Goal: Information Seeking & Learning: Learn about a topic

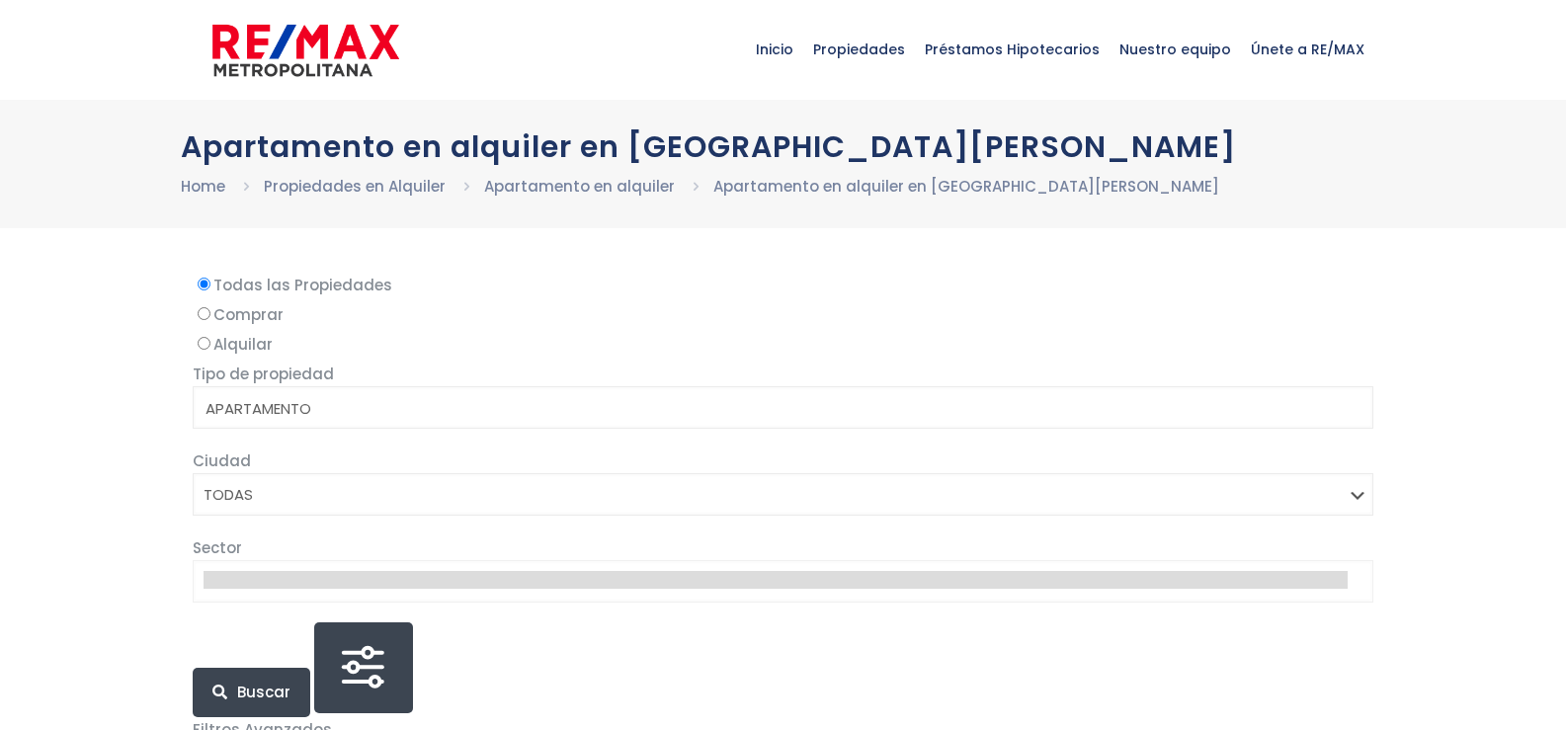
select select
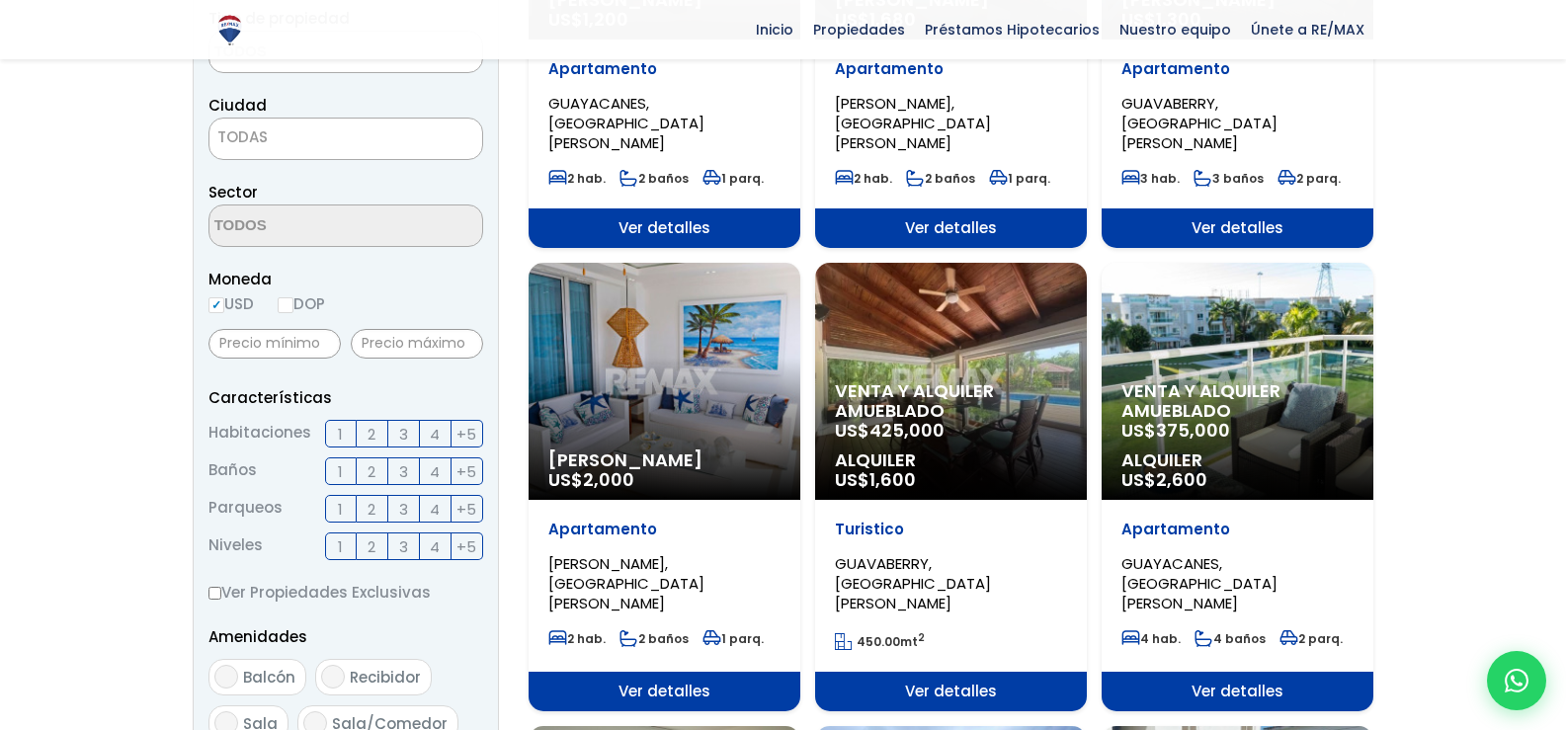
scroll to position [444, 0]
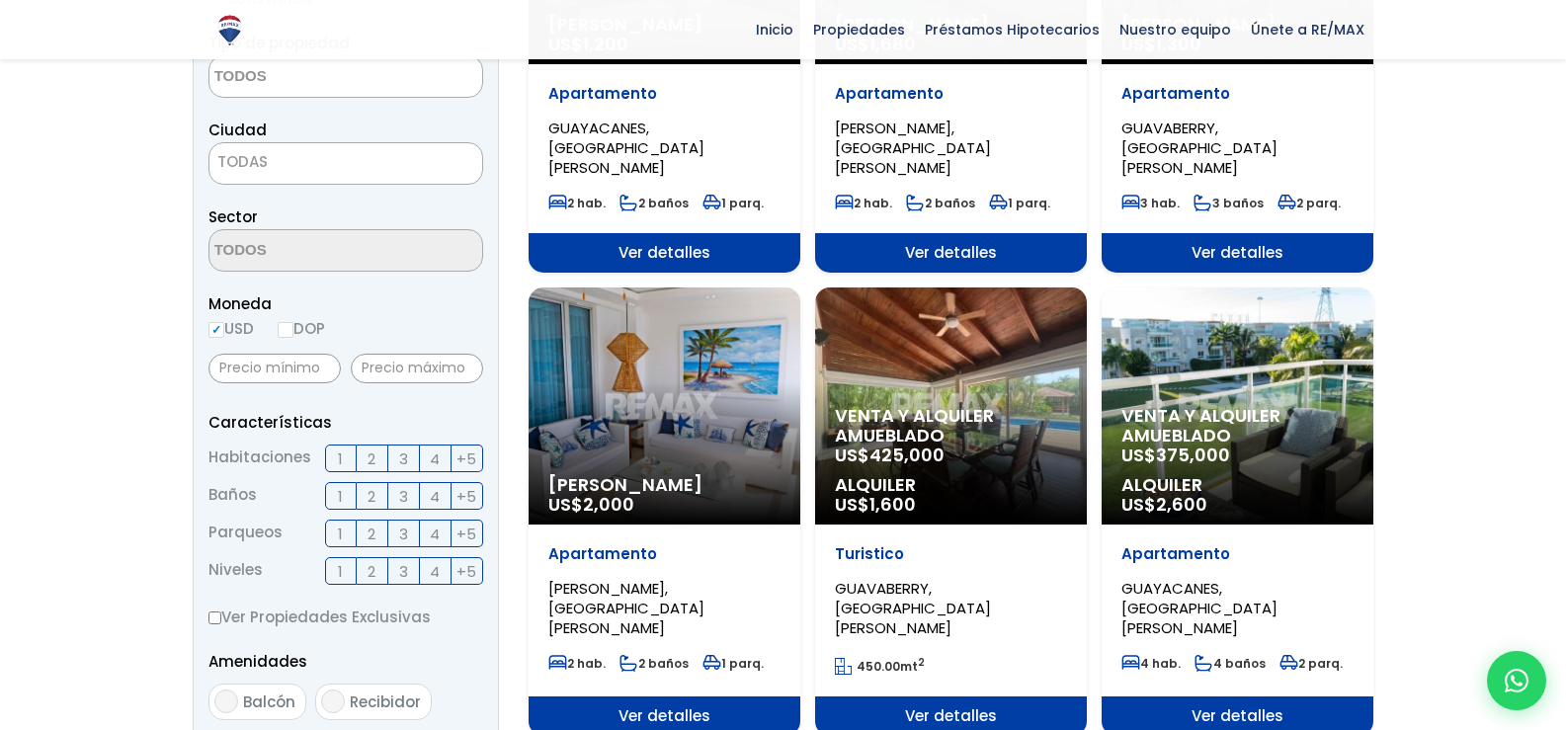
click at [288, 327] on input "DOP" at bounding box center [286, 330] width 16 height 16
radio input "true"
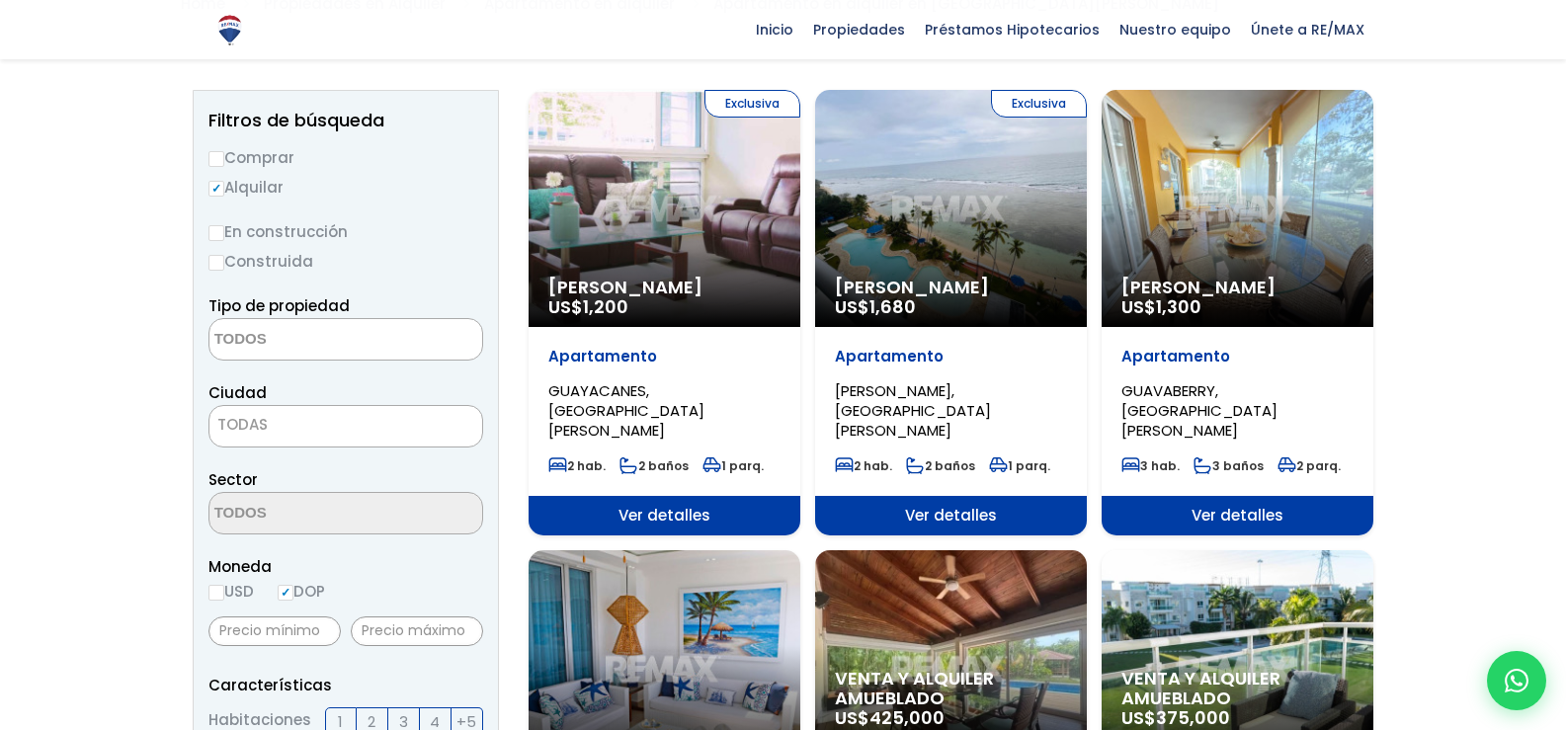
scroll to position [177, 0]
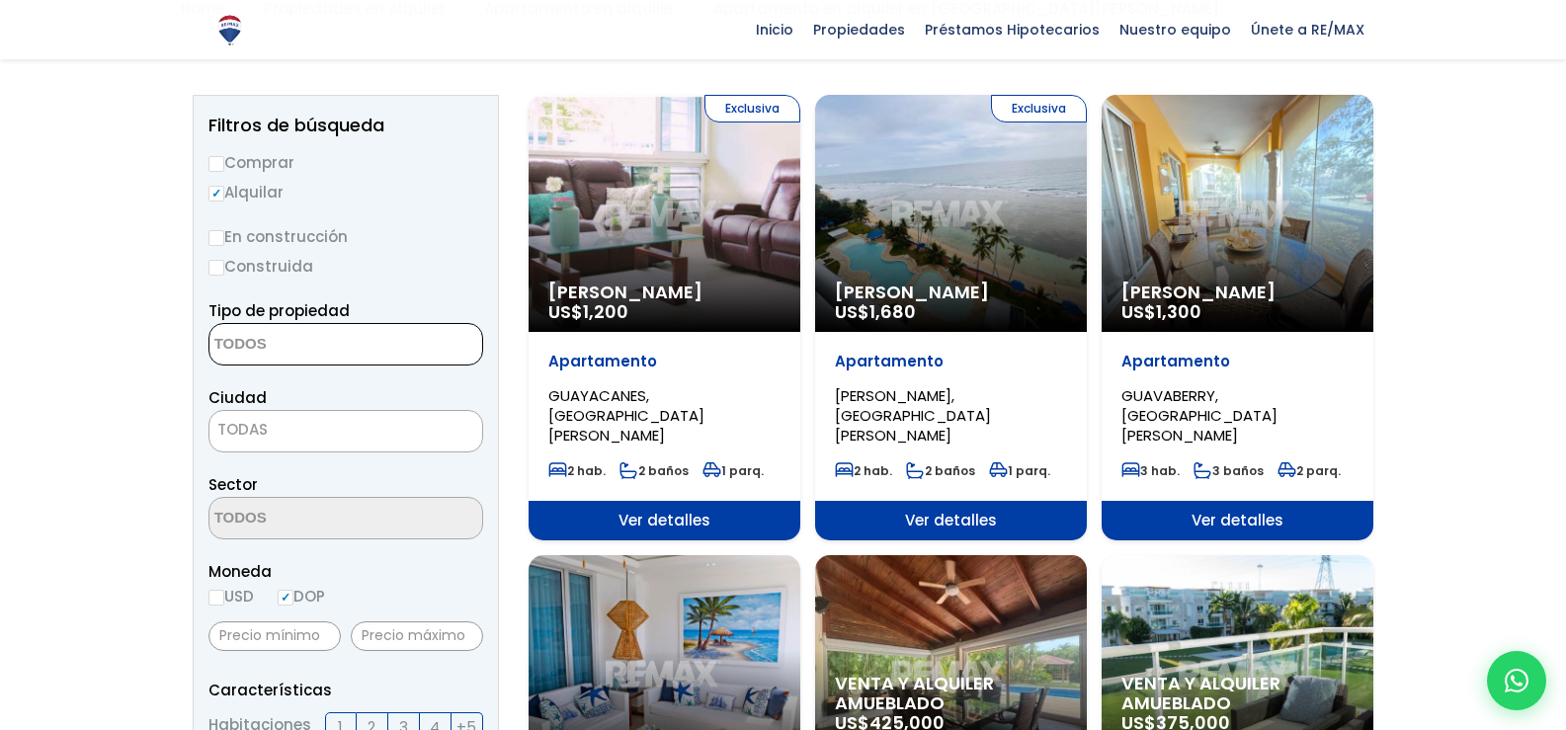
click at [330, 338] on textarea "Search" at bounding box center [305, 345] width 192 height 42
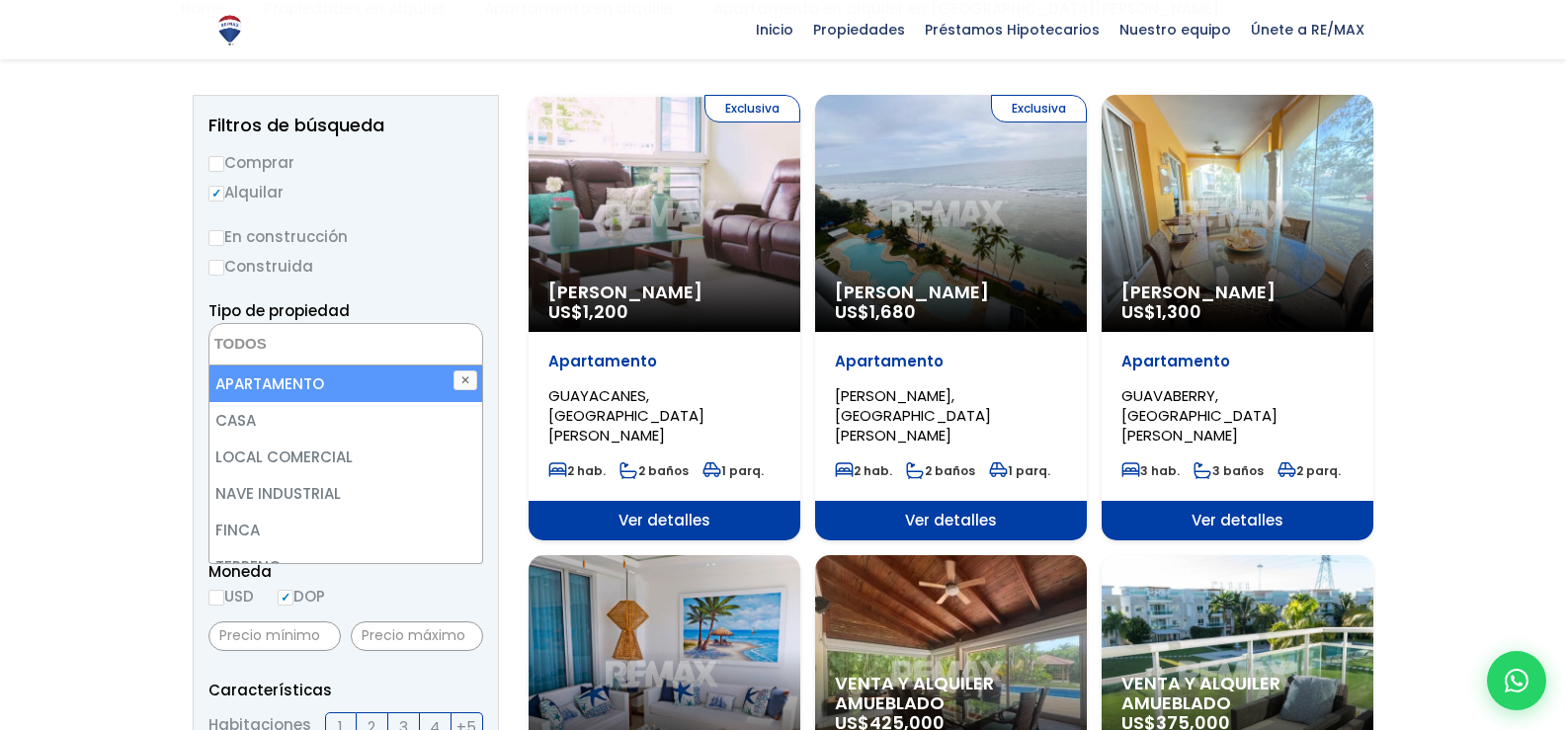
click at [388, 388] on li "APARTAMENTO" at bounding box center [345, 383] width 273 height 37
select select "apartment"
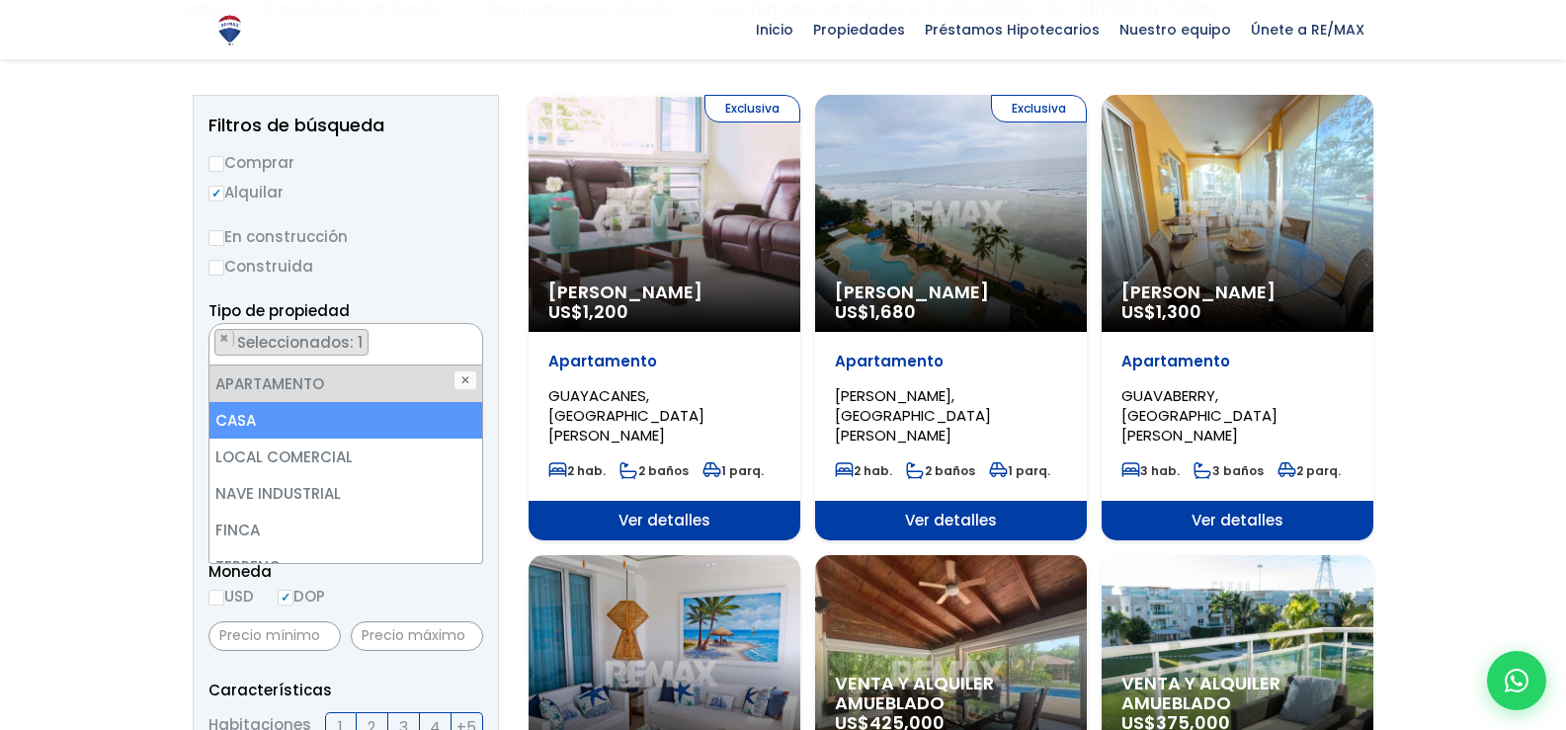
click at [447, 267] on label "Construida" at bounding box center [345, 266] width 275 height 25
click at [0, 0] on input "Construida" at bounding box center [0, 0] width 0 height 0
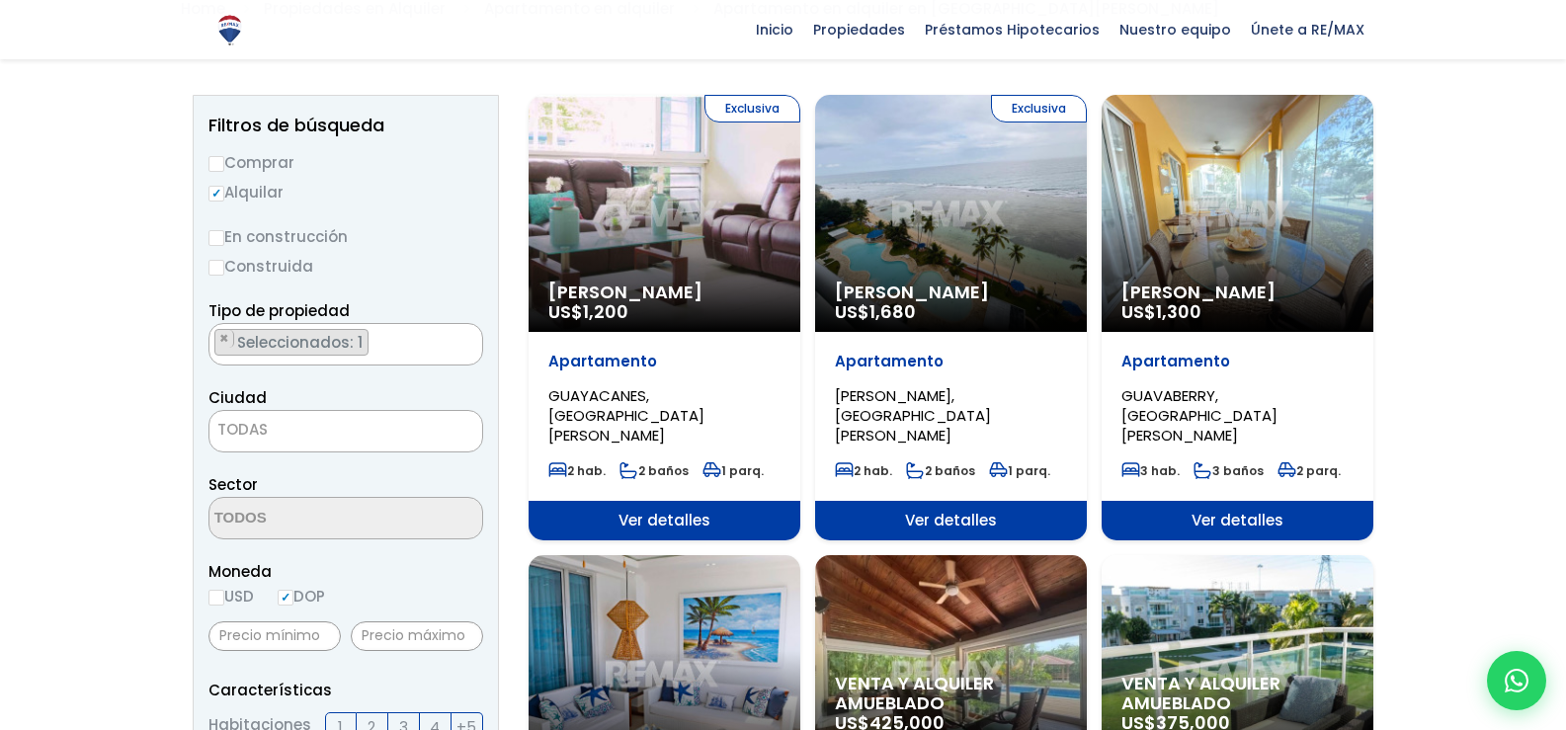
click at [380, 422] on span "TODAS" at bounding box center [345, 430] width 273 height 28
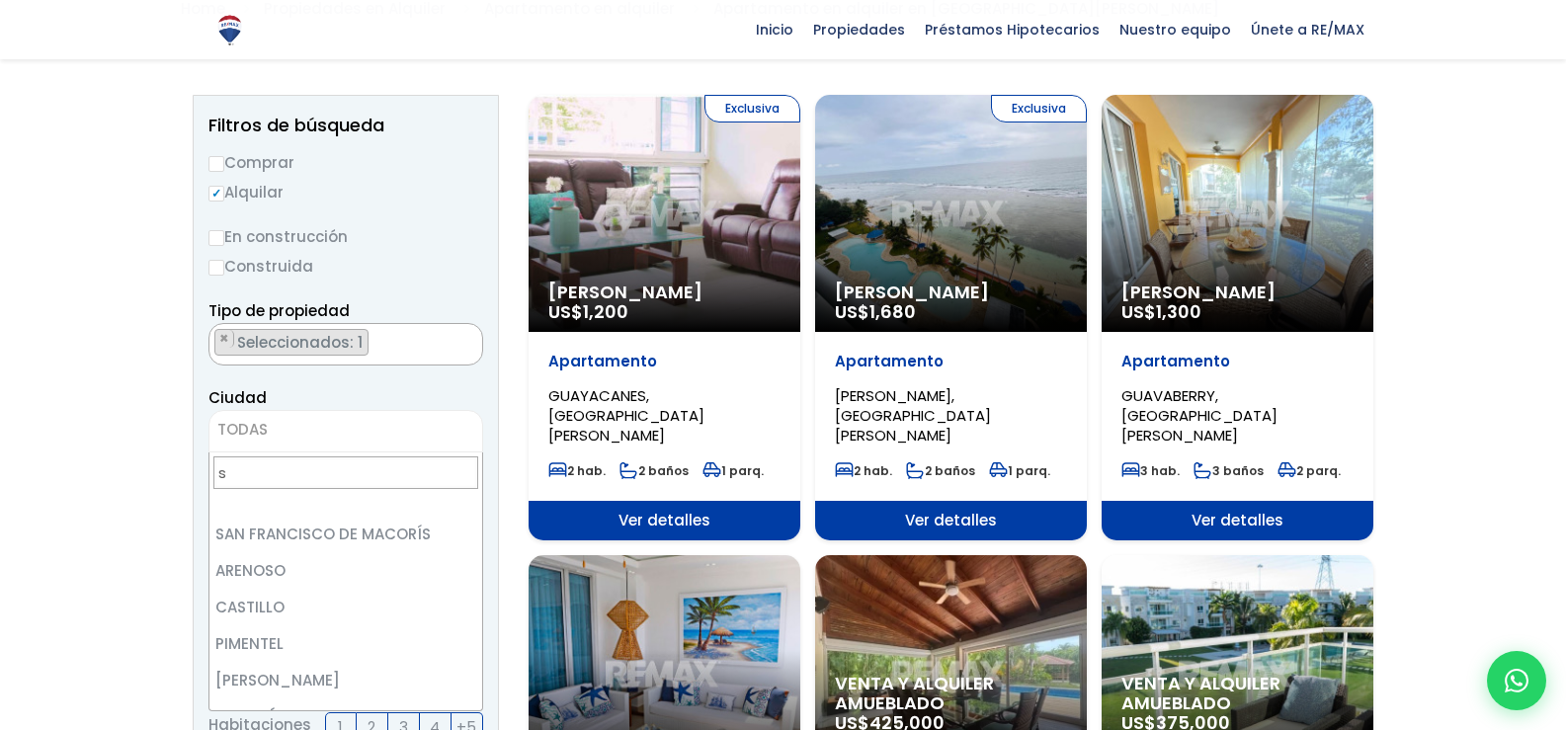
scroll to position [0, 0]
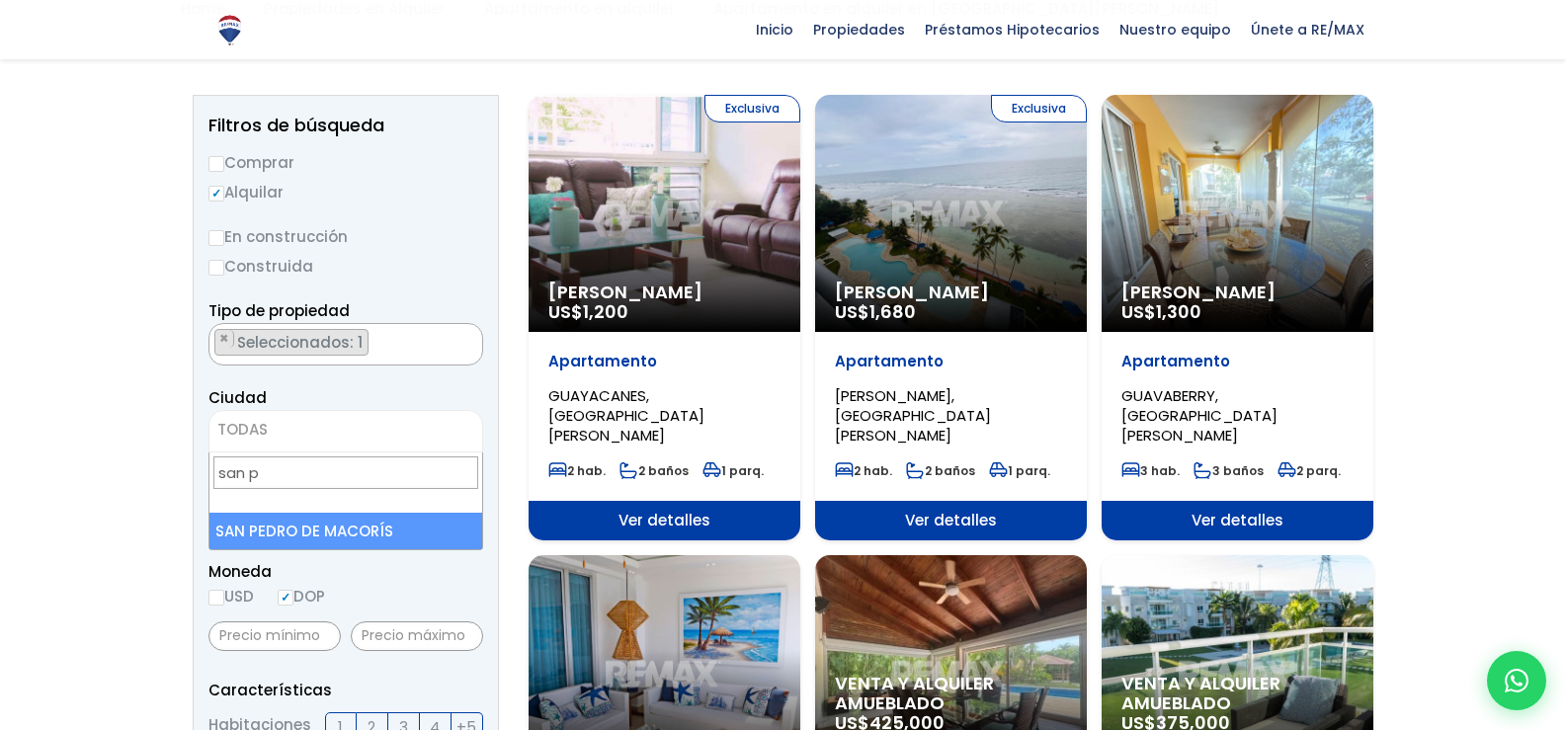
type input "san p"
select select "110"
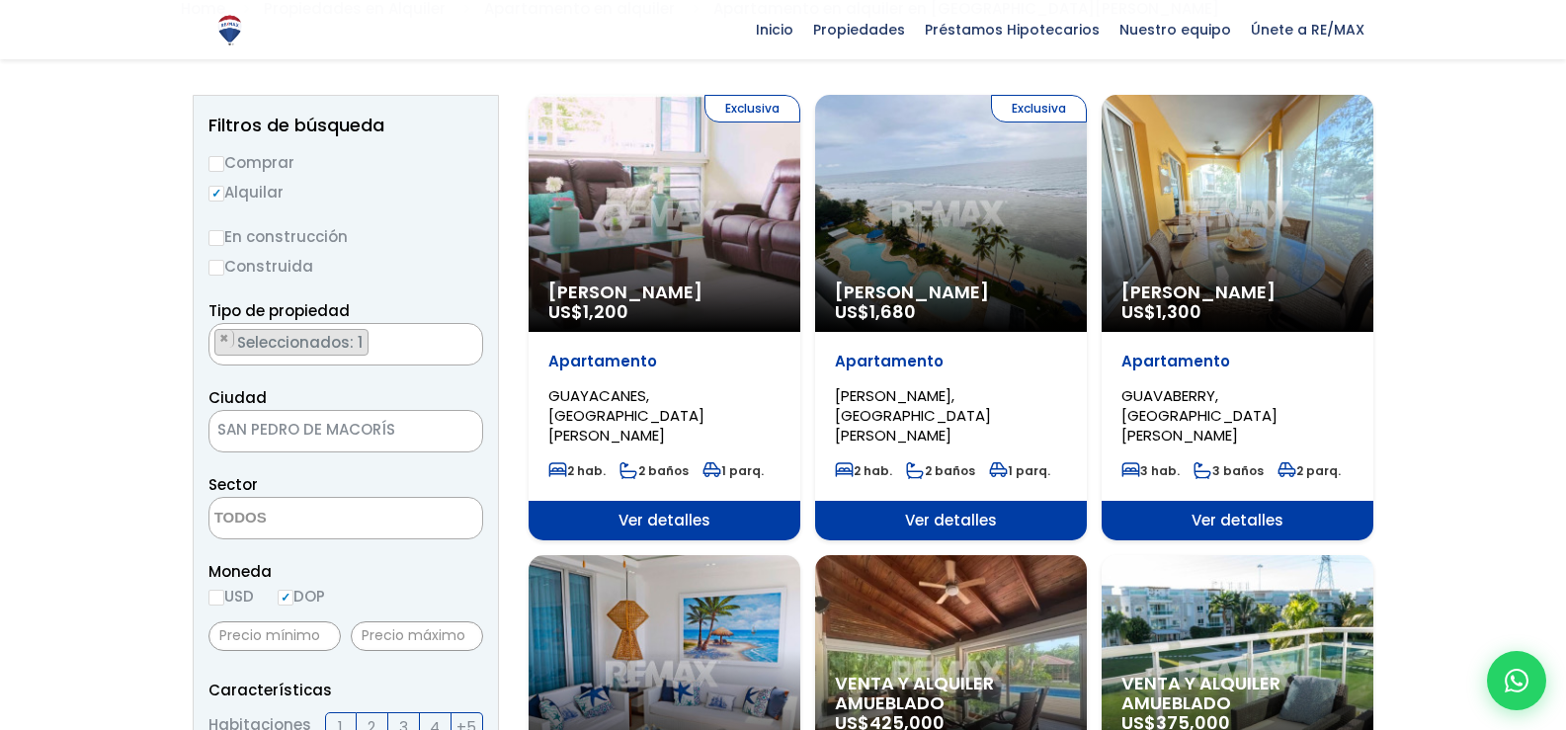
click at [388, 521] on span at bounding box center [345, 518] width 275 height 42
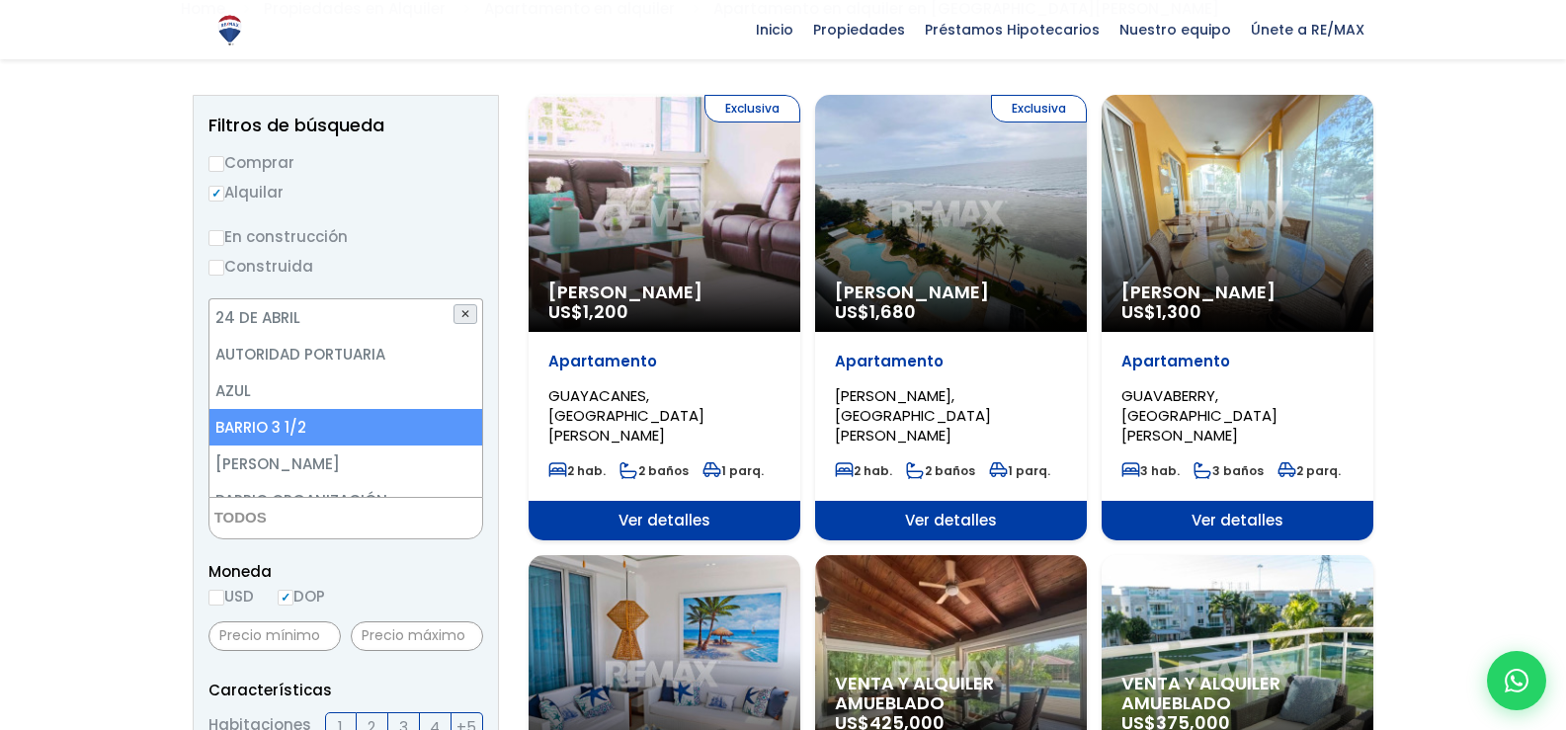
click at [467, 311] on button "✕" at bounding box center [465, 314] width 24 height 20
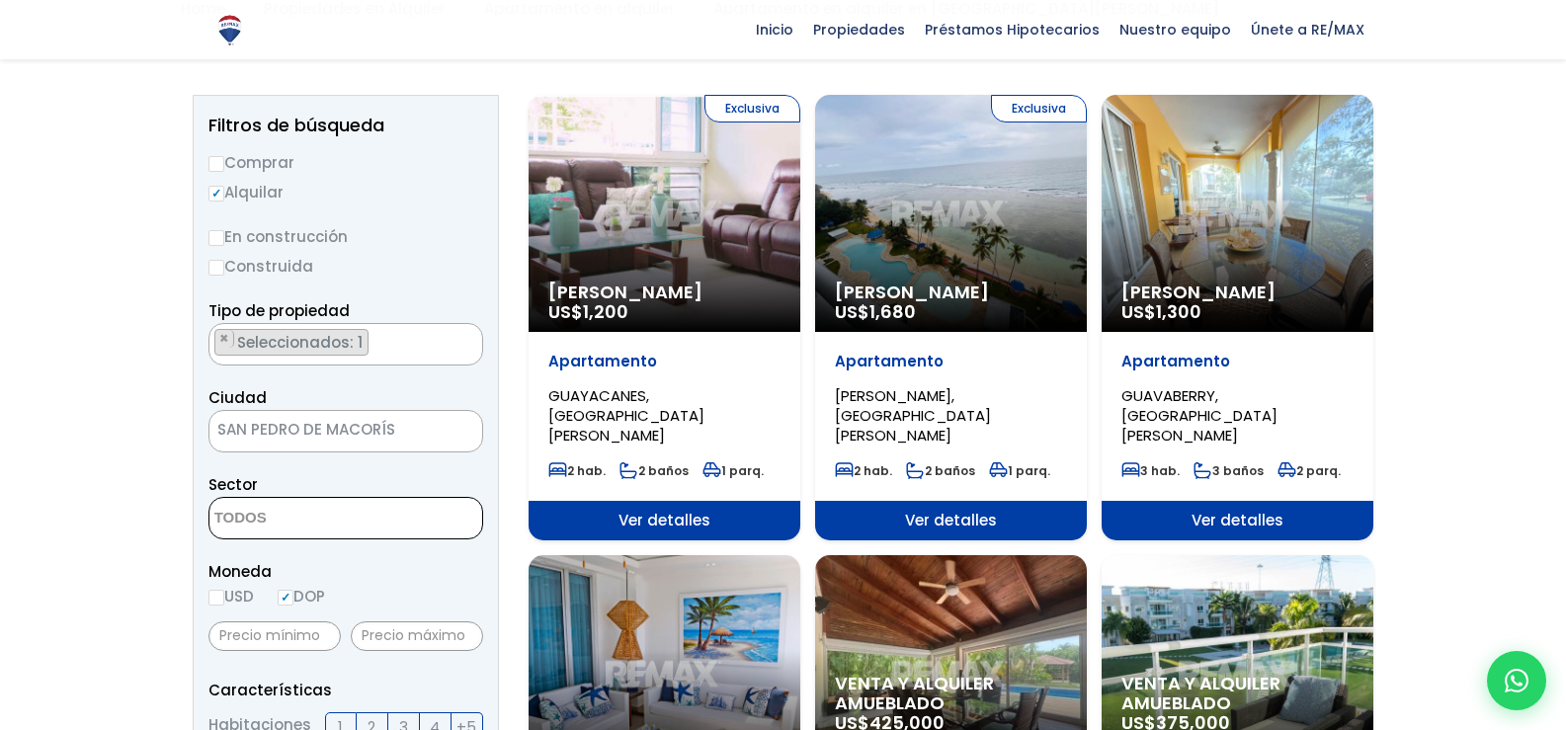
click at [327, 517] on textarea "Search" at bounding box center [305, 519] width 192 height 42
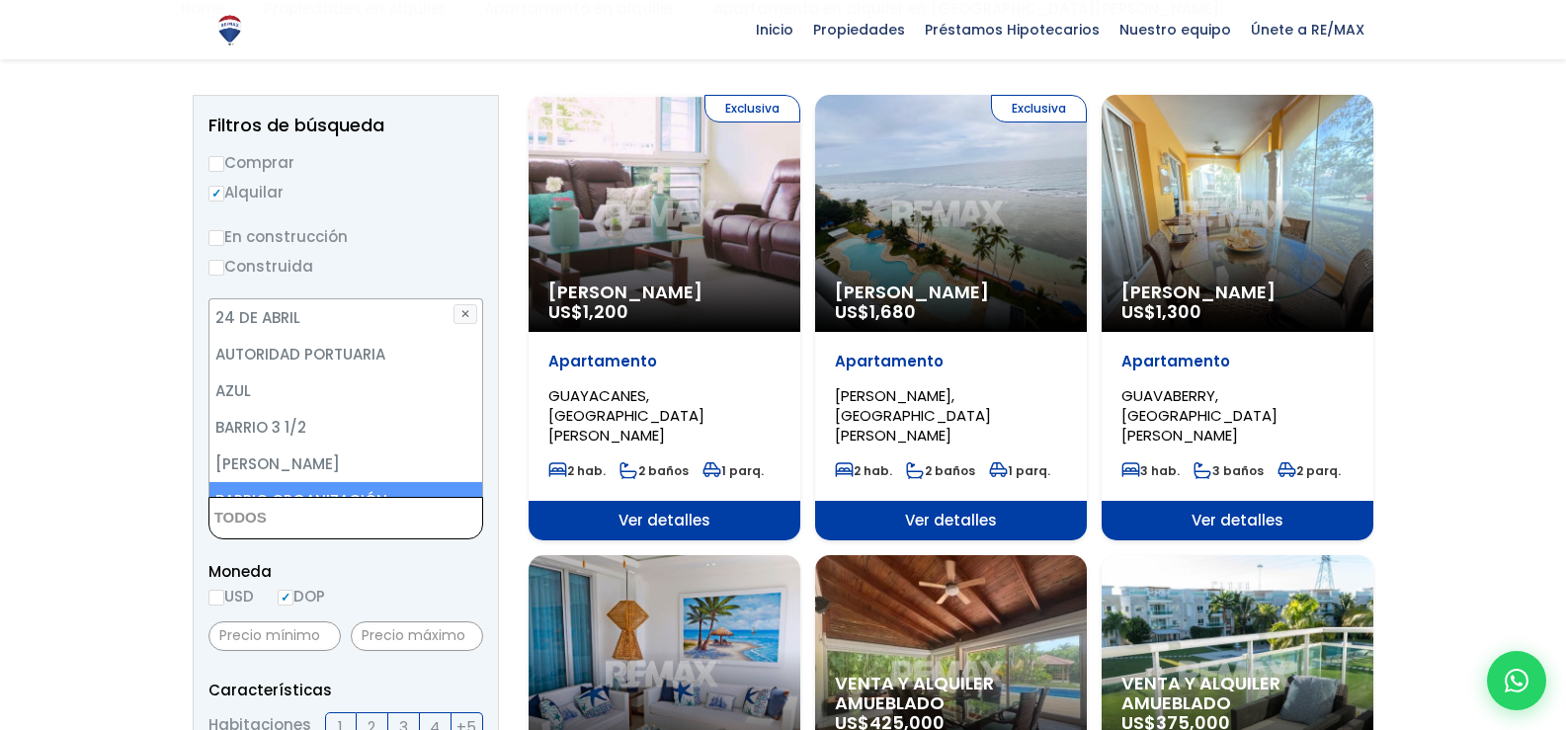
paste textarea "Avenida Francisco Alberto Caamaño Deñó"
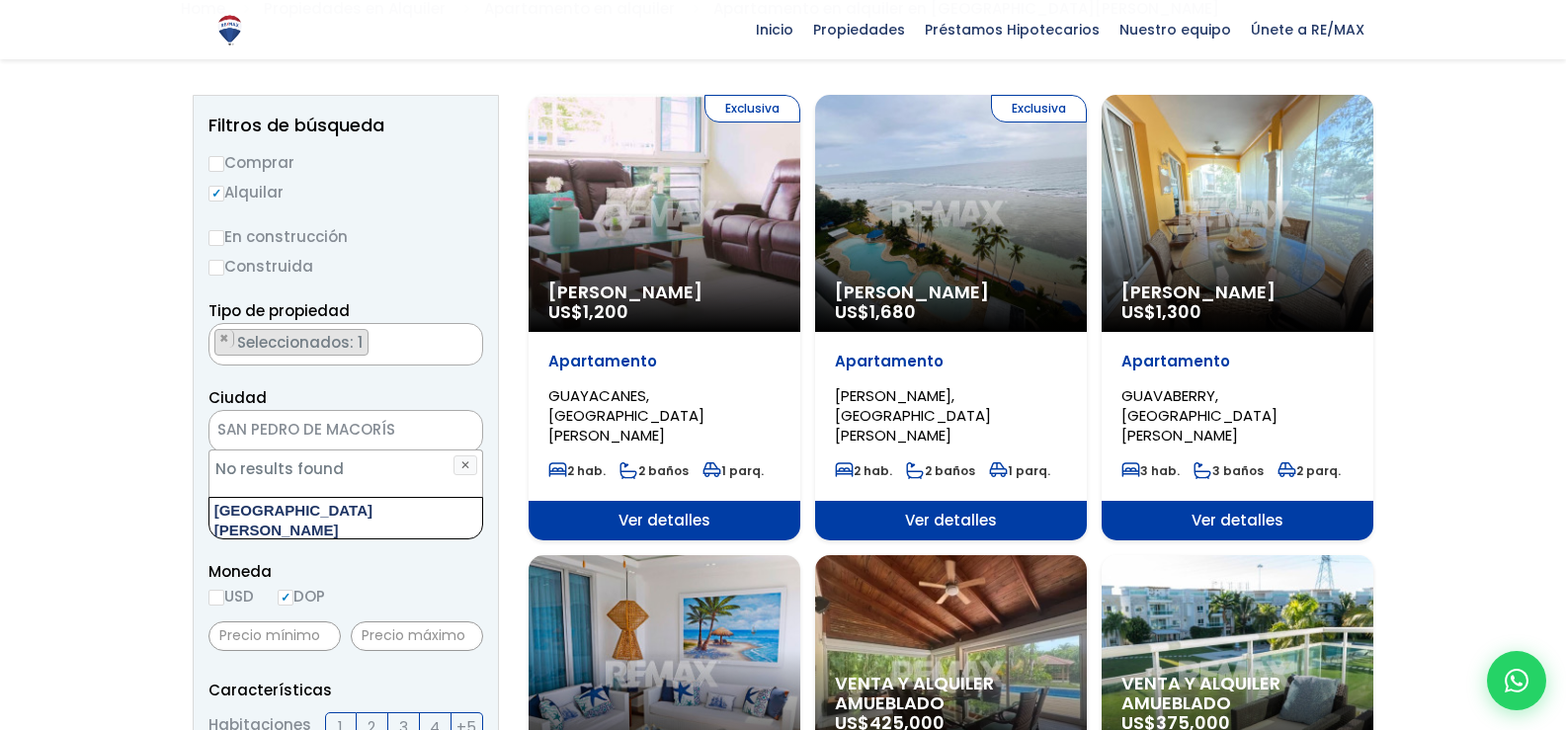
type textarea "Avenida Francisco Alberto Caamaño Deñó"
drag, startPoint x: 393, startPoint y: 532, endPoint x: 267, endPoint y: 533, distance: 126.4
click at [263, 533] on span "Avenida Francisco Alberto Caamaño Deñó" at bounding box center [345, 518] width 275 height 42
click at [369, 525] on textarea "Search" at bounding box center [305, 517] width 192 height 42
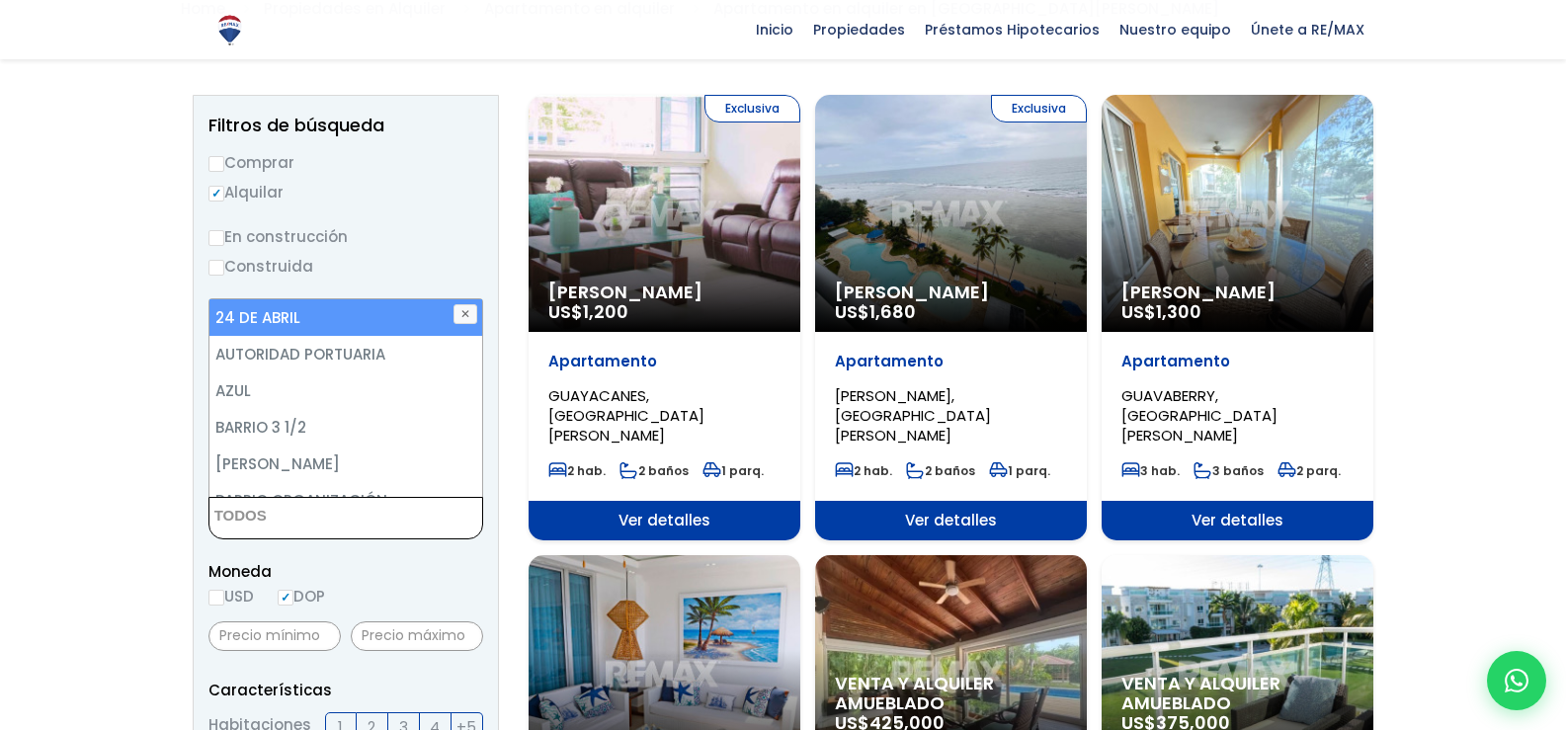
paste textarea "Avenida Francisco Alberto Caamaño Deñó"
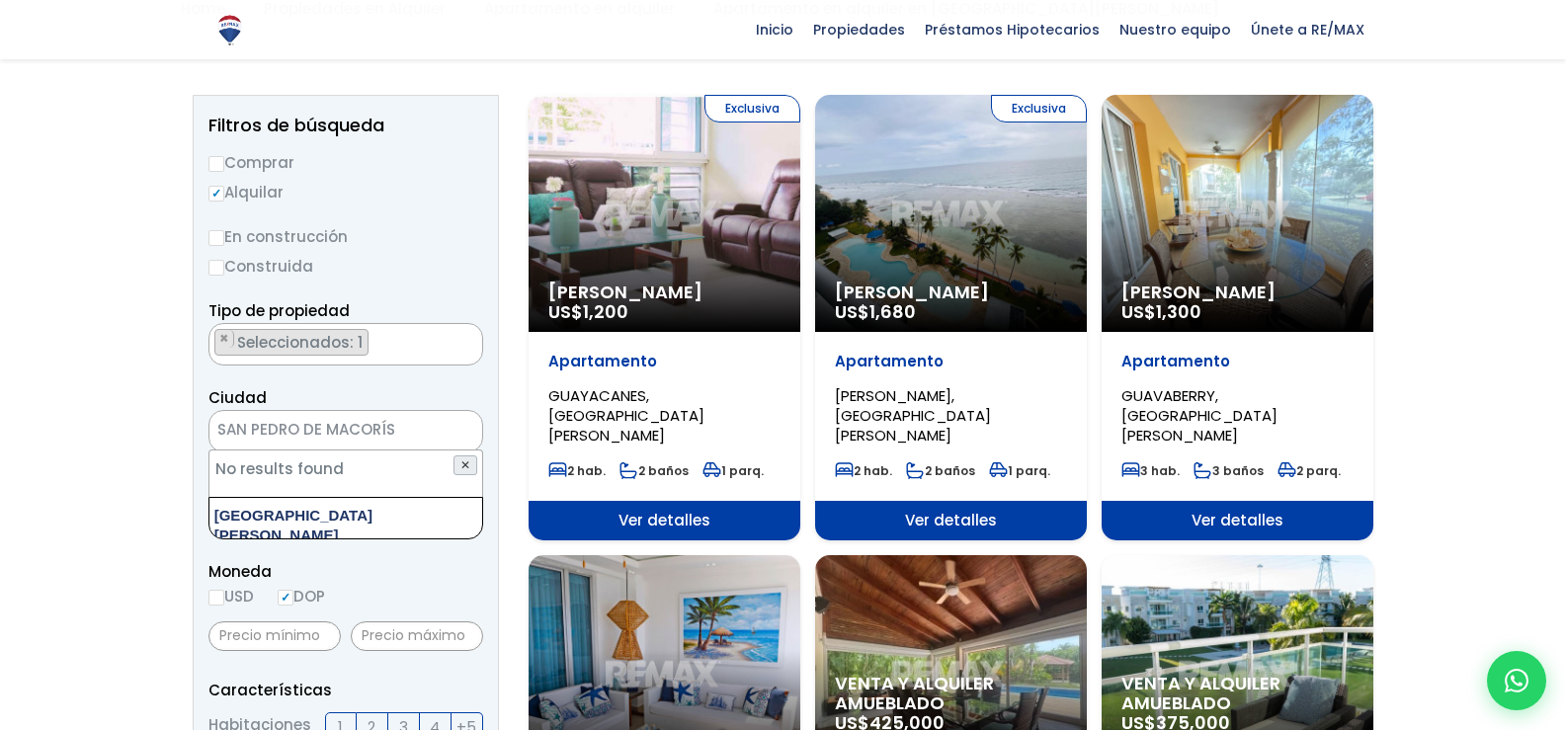
type textarea "Avenida Francisco"
click at [467, 458] on button "✕" at bounding box center [465, 465] width 24 height 20
click at [388, 526] on span at bounding box center [345, 518] width 275 height 42
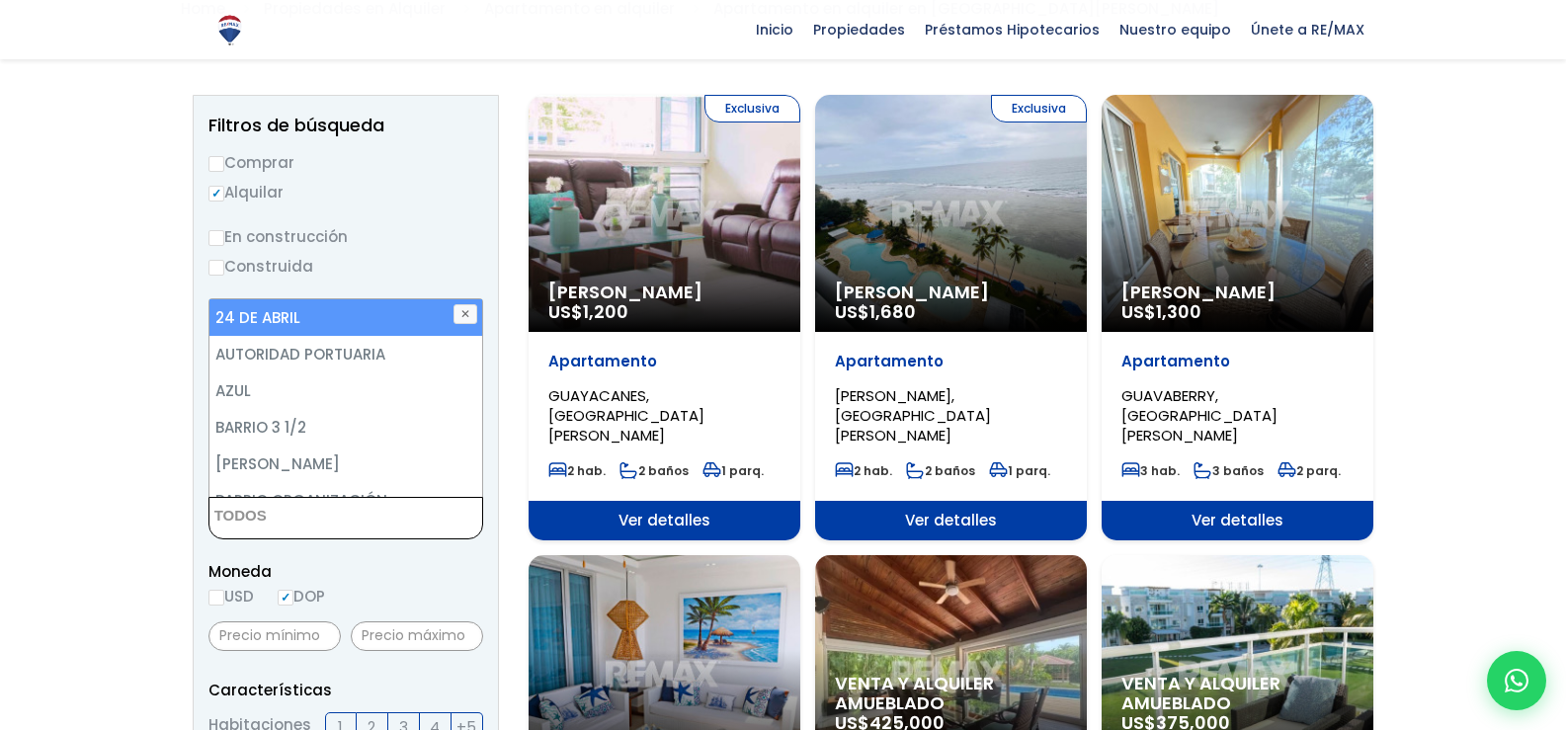
click at [432, 270] on label "Construida" at bounding box center [345, 266] width 275 height 25
click at [0, 0] on input "Construida" at bounding box center [0, 0] width 0 height 0
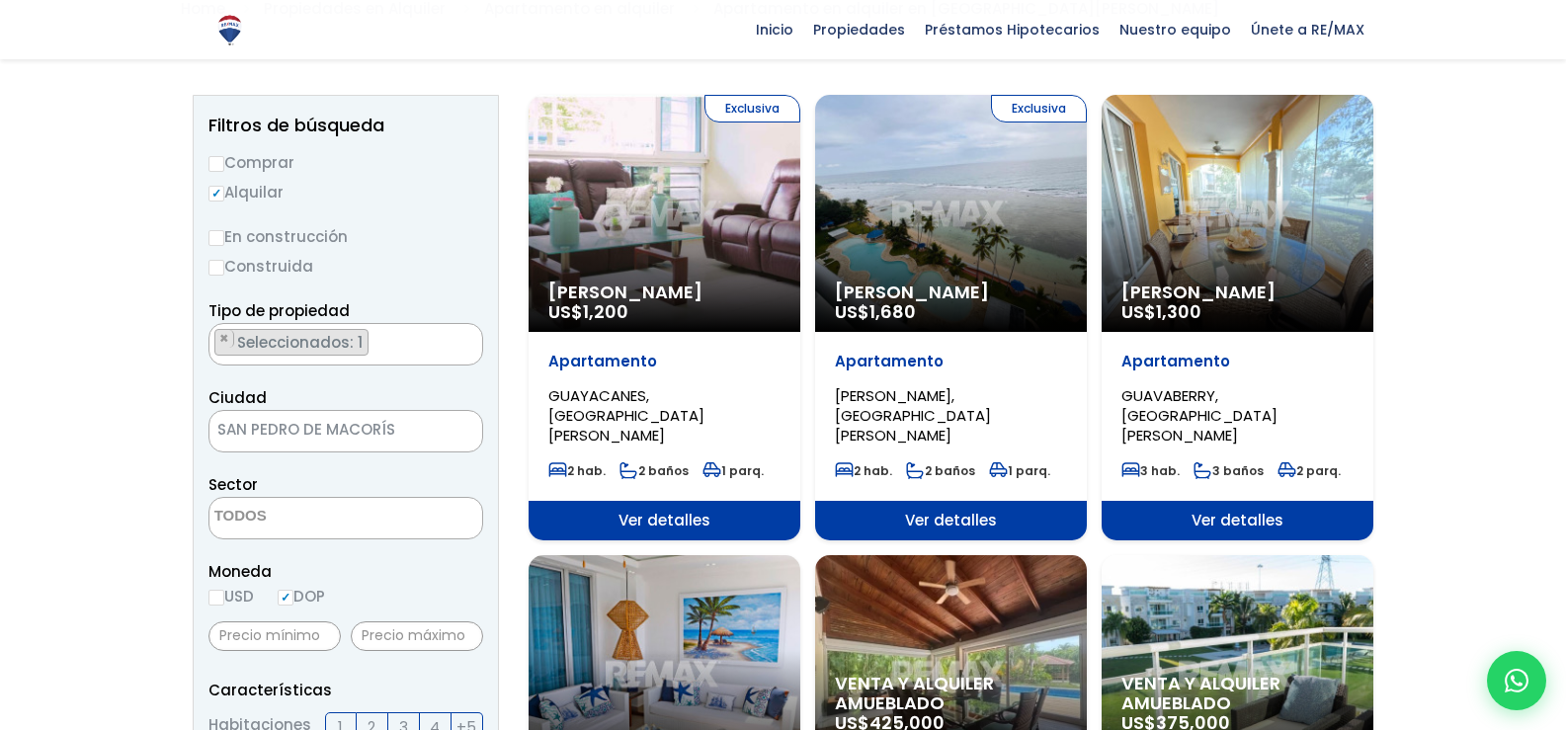
click at [368, 519] on textarea "Search" at bounding box center [305, 517] width 192 height 42
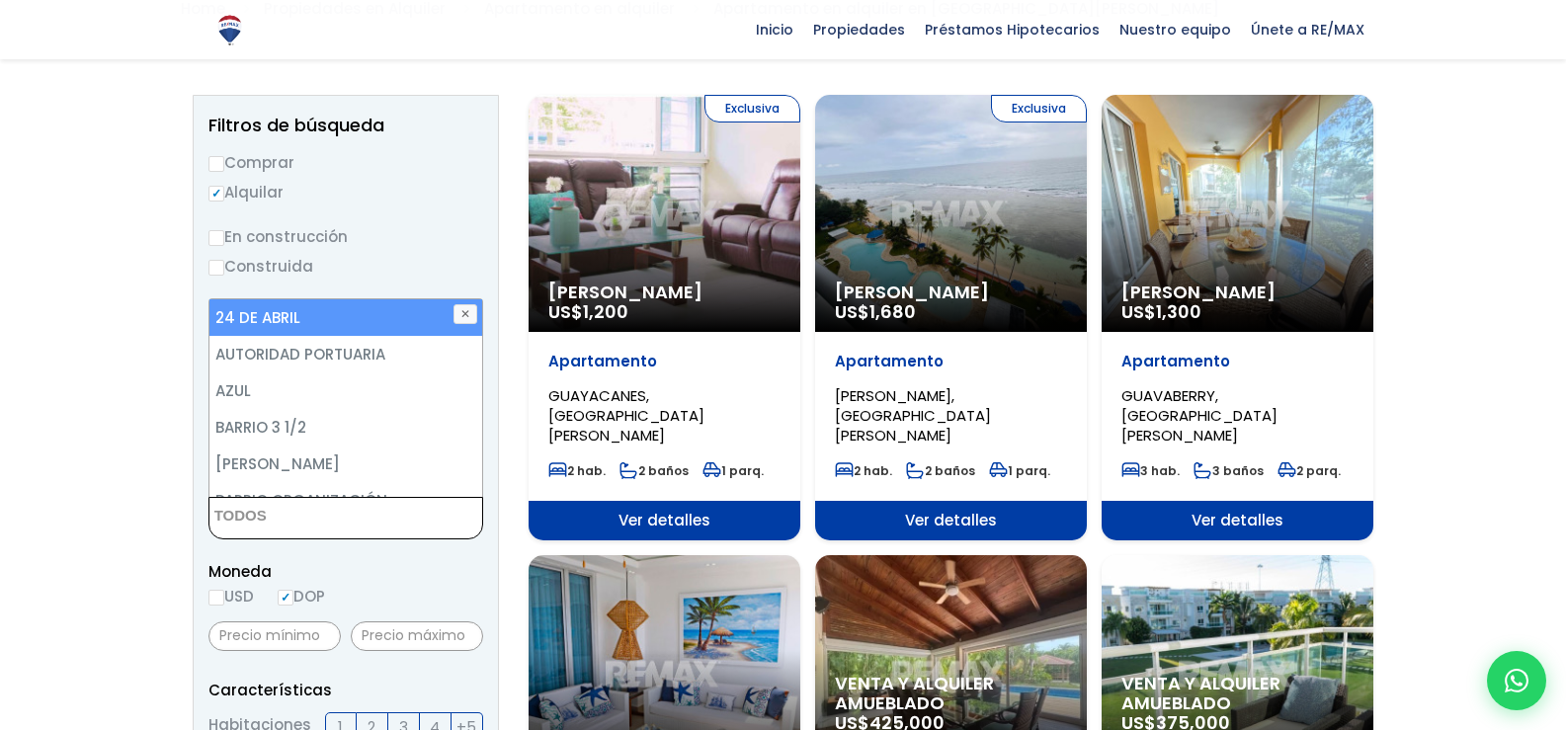
click at [420, 260] on label "Construida" at bounding box center [345, 266] width 275 height 25
click at [0, 0] on input "Construida" at bounding box center [0, 0] width 0 height 0
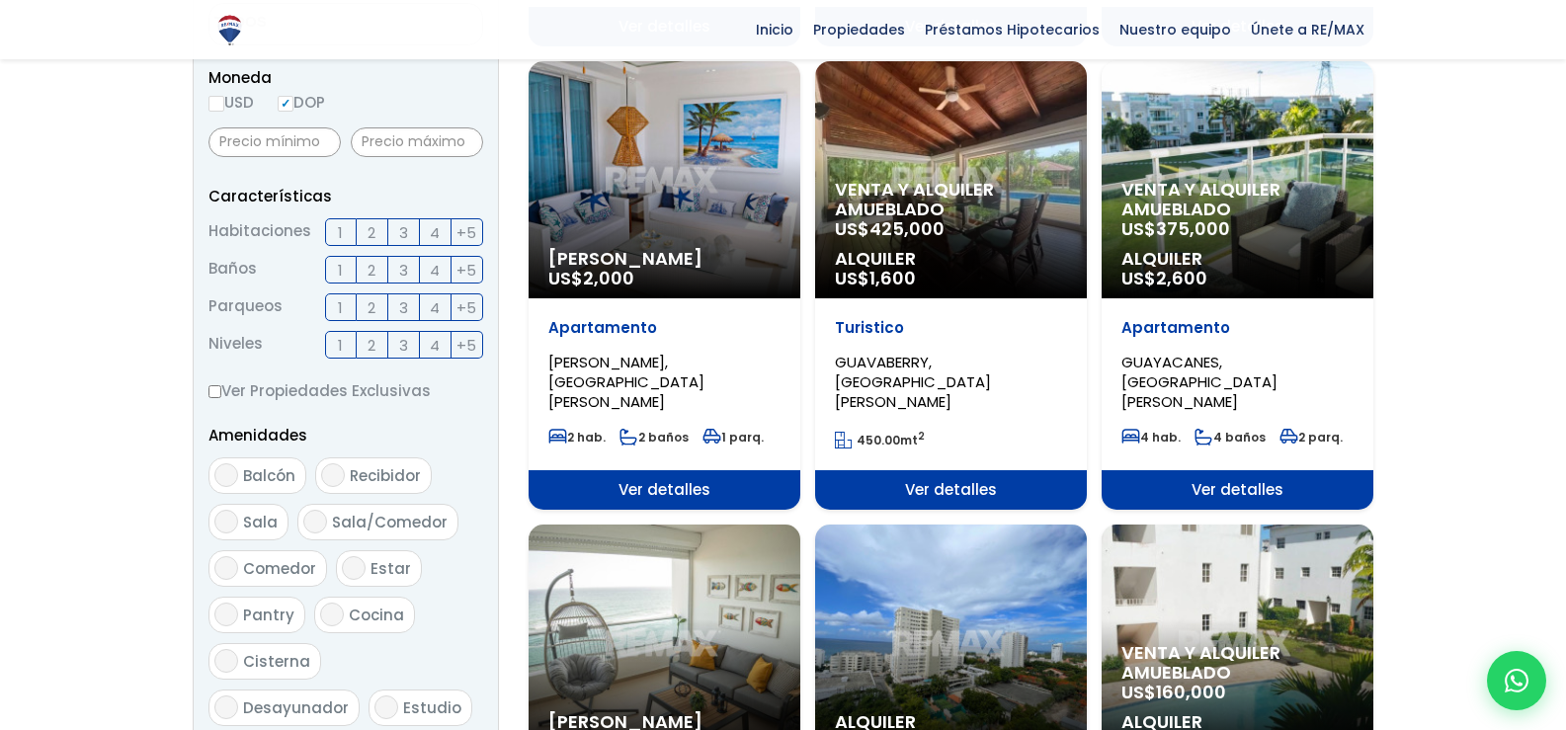
scroll to position [676, 0]
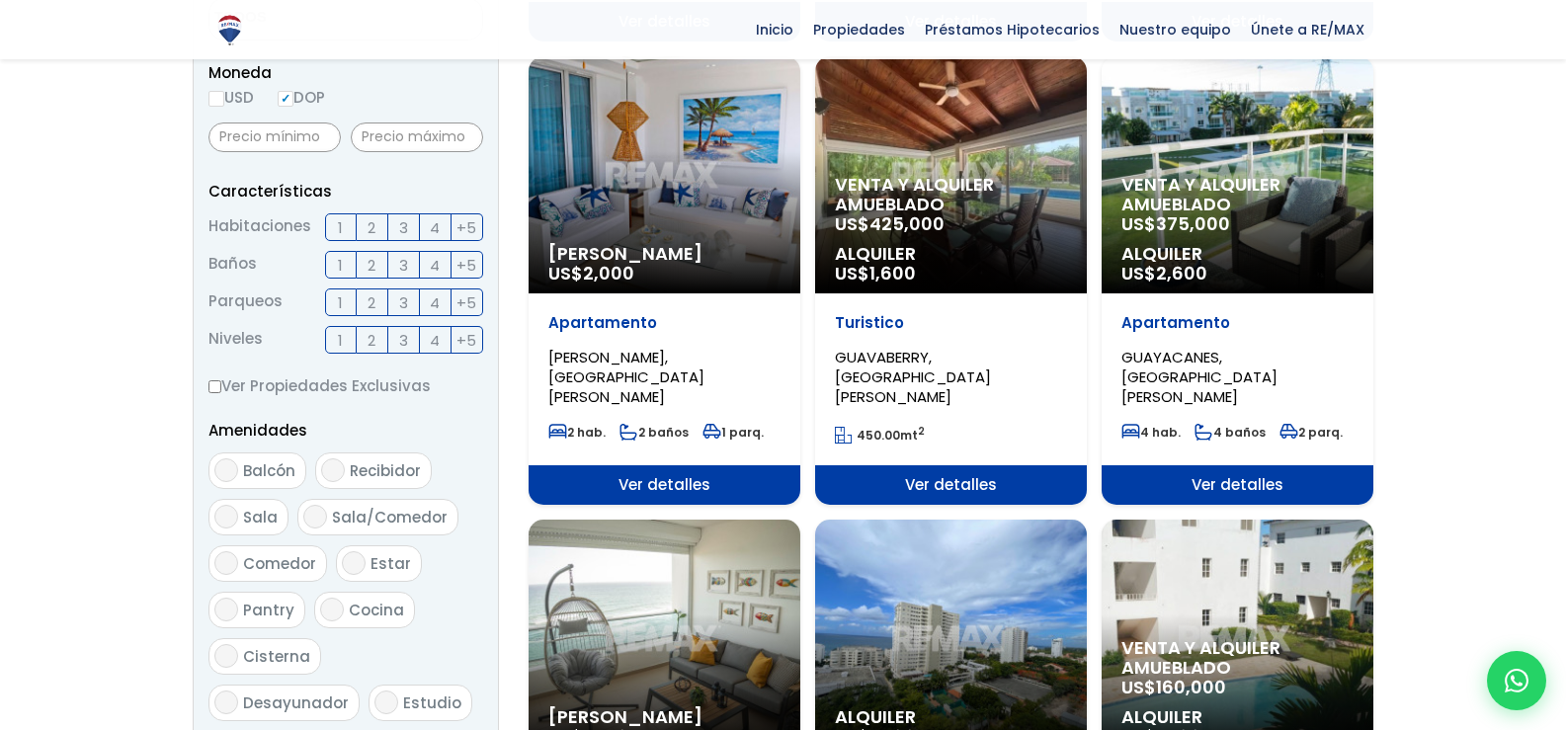
click at [365, 224] on label "2" at bounding box center [373, 227] width 32 height 28
click at [0, 0] on input "2" at bounding box center [0, 0] width 0 height 0
click at [373, 264] on span "2" at bounding box center [371, 265] width 8 height 25
click at [0, 0] on input "2" at bounding box center [0, 0] width 0 height 0
click at [350, 520] on span "Sala/Comedor" at bounding box center [390, 517] width 116 height 21
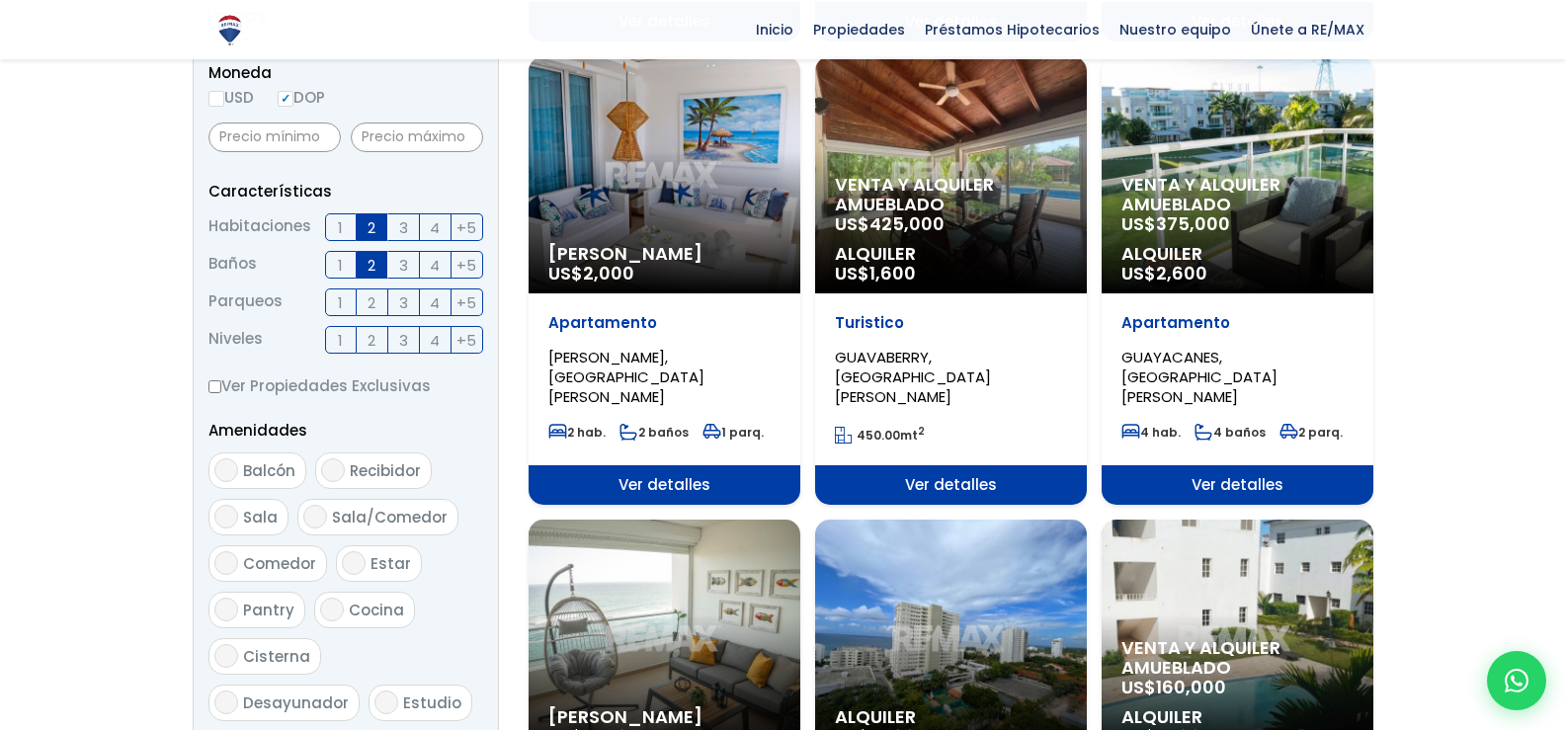
click at [327, 520] on input "Sala/Comedor" at bounding box center [315, 517] width 24 height 24
checkbox input "true"
click at [352, 615] on span "Cocina" at bounding box center [376, 610] width 55 height 21
click at [344, 615] on input "Cocina" at bounding box center [332, 610] width 24 height 24
checkbox input "true"
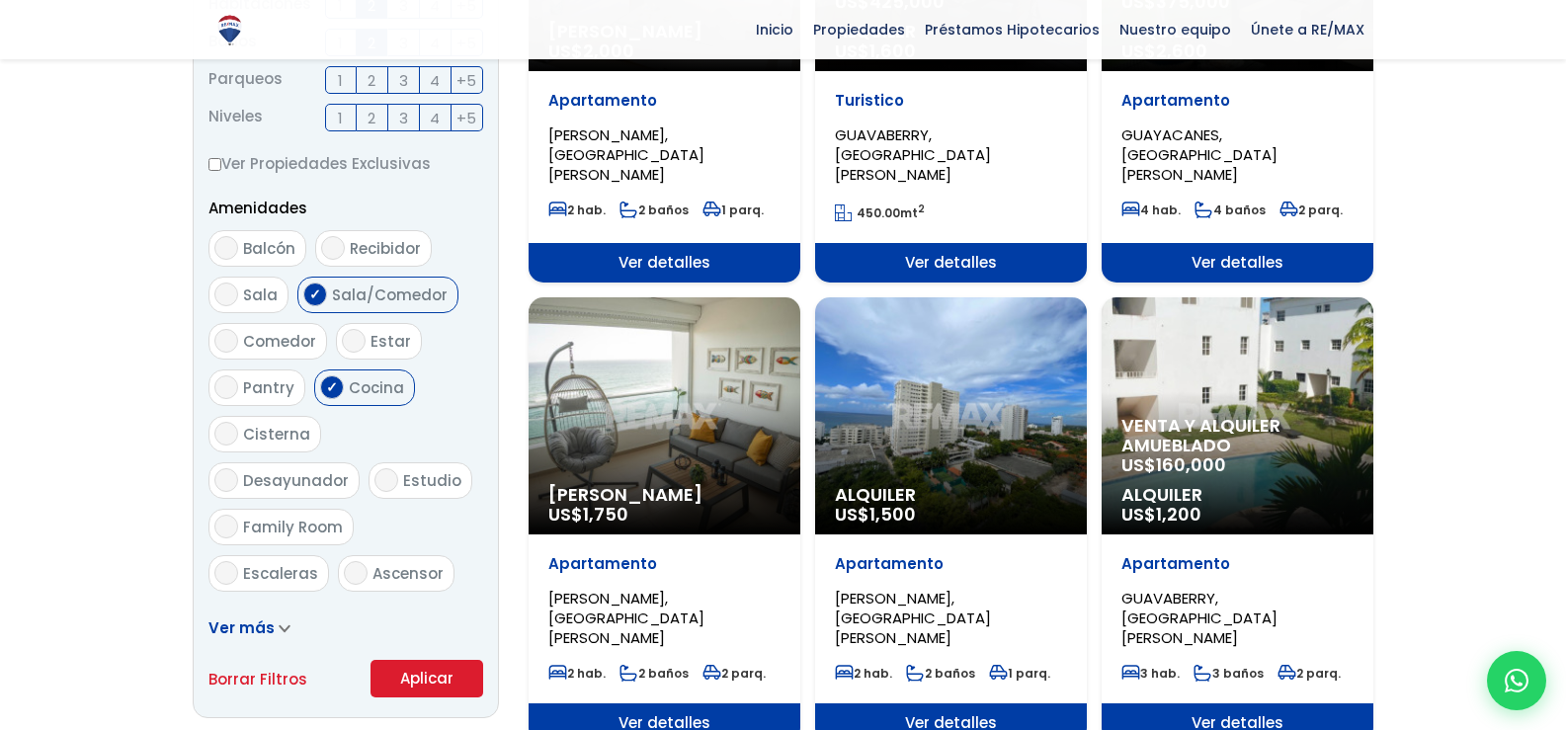
scroll to position [908, 0]
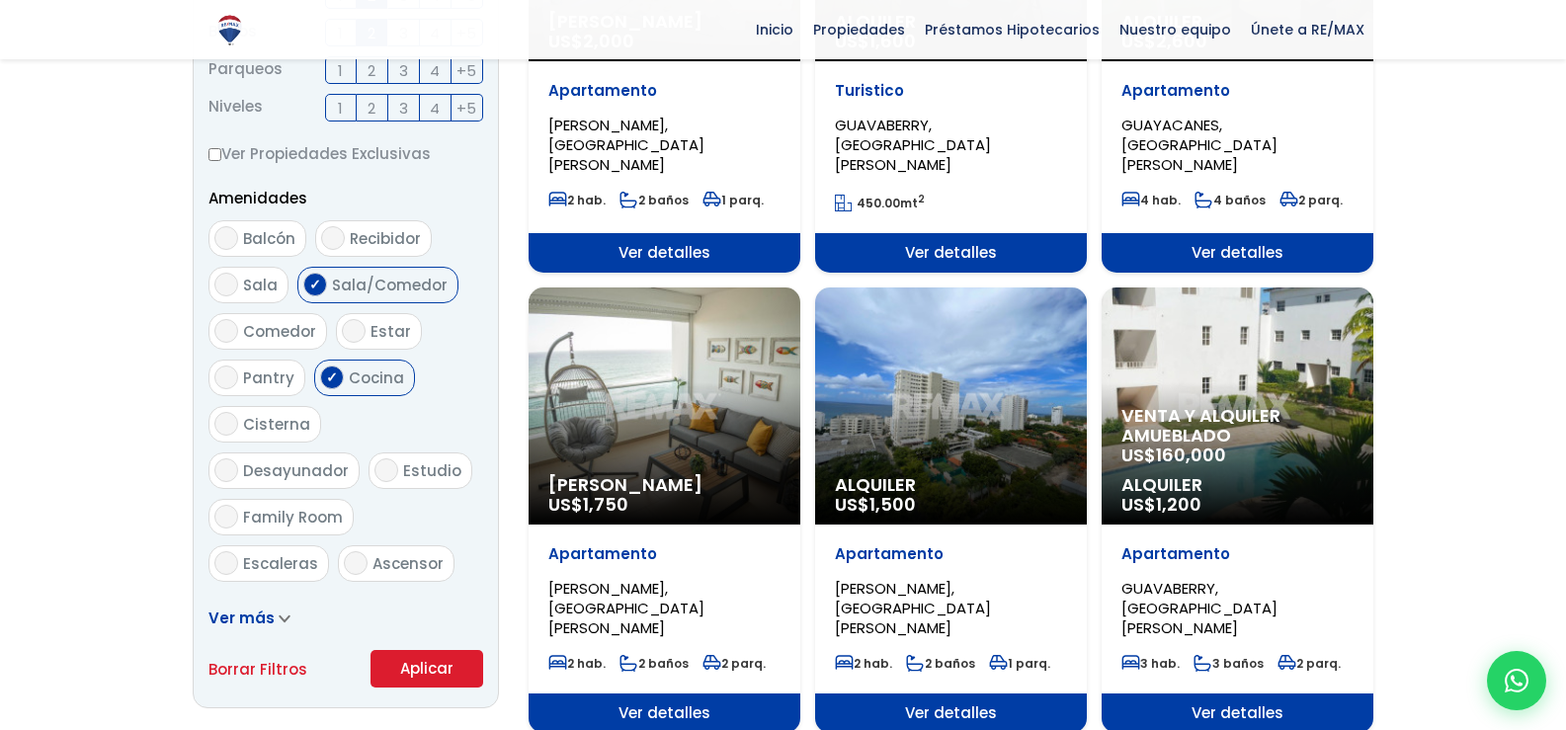
click at [403, 463] on span "Estudio" at bounding box center [432, 470] width 58 height 21
click at [374, 463] on input "Estudio" at bounding box center [386, 470] width 24 height 24
checkbox input "true"
click at [243, 615] on span "Ver más" at bounding box center [241, 617] width 66 height 21
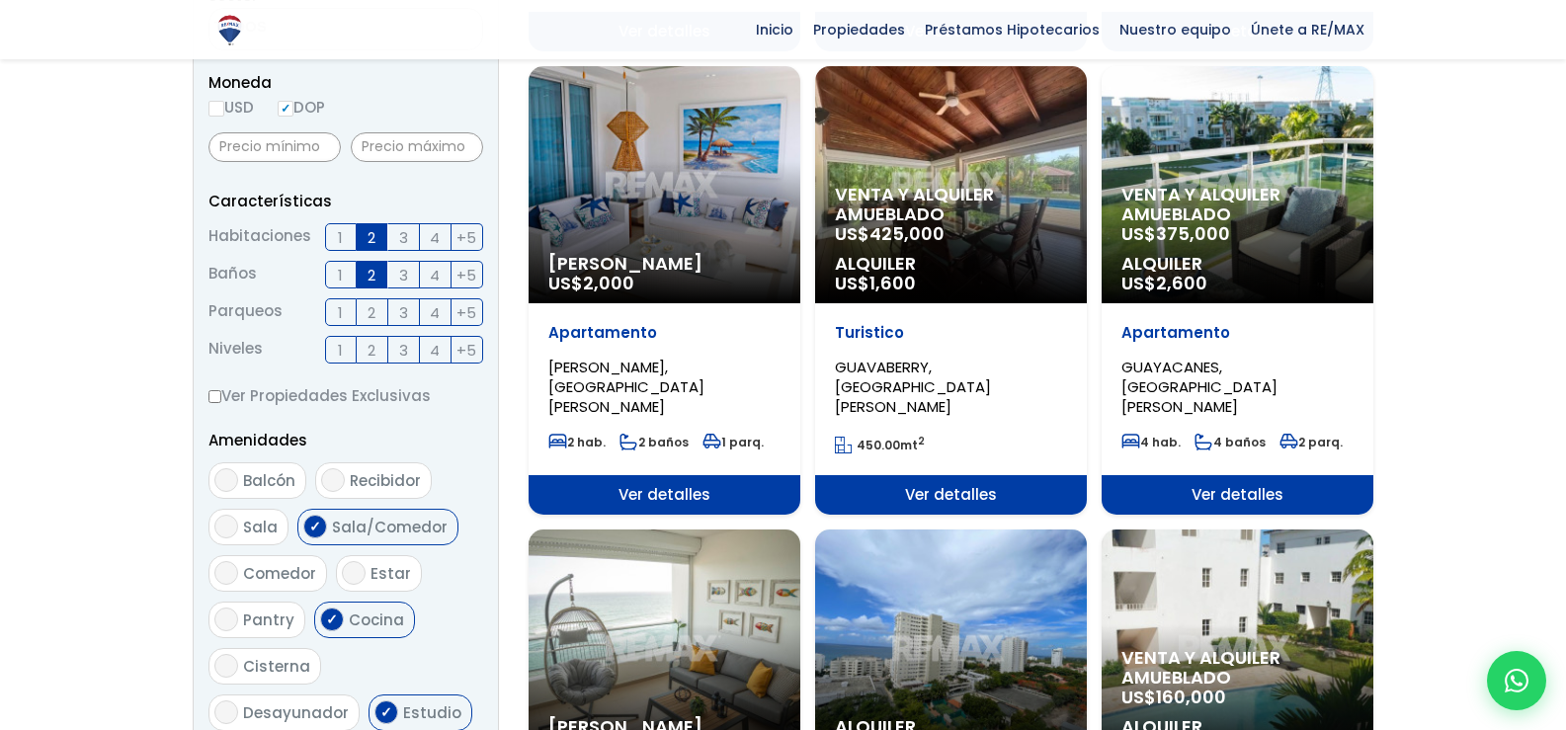
scroll to position [661, 0]
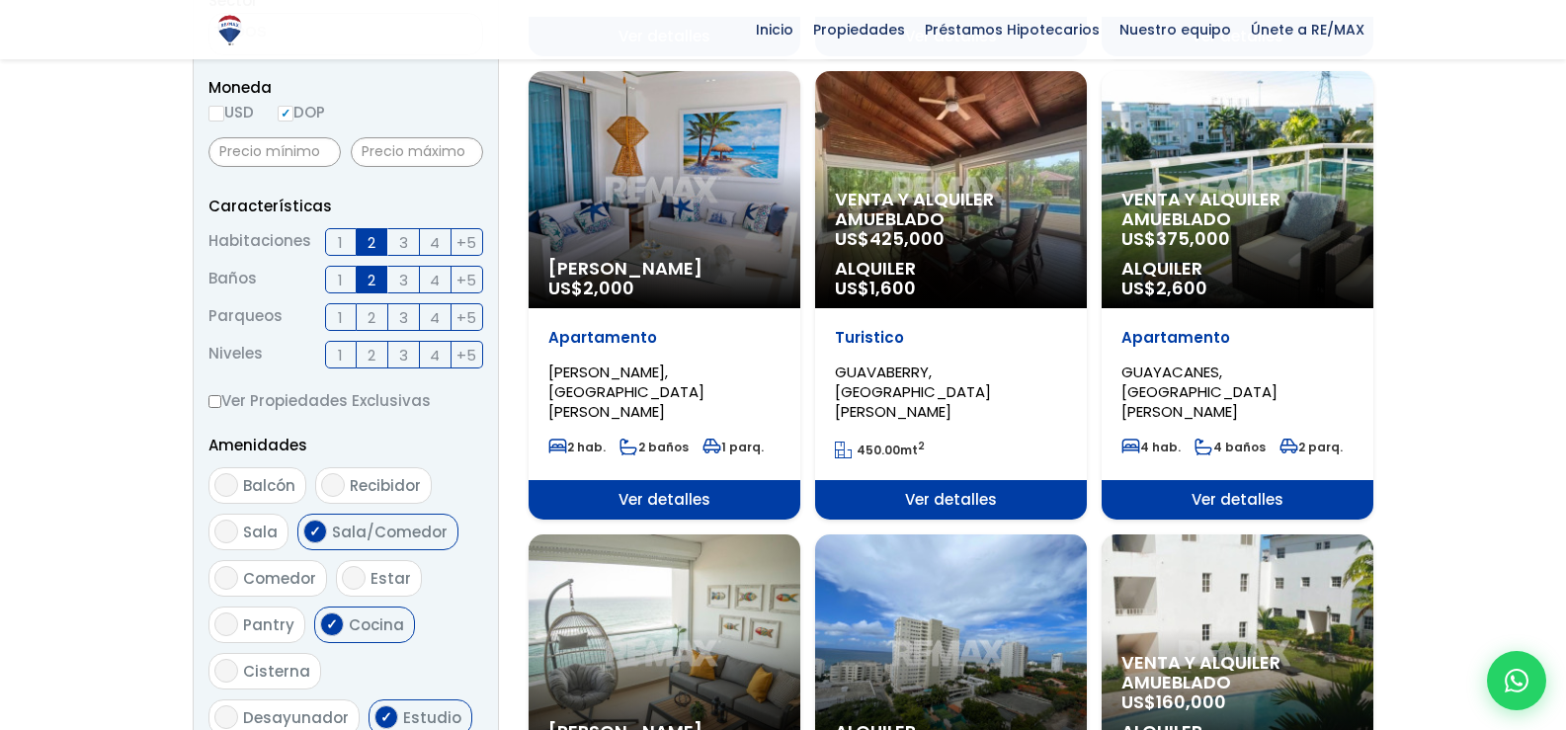
click at [368, 349] on span "2" at bounding box center [371, 355] width 8 height 25
click at [0, 0] on input "2" at bounding box center [0, 0] width 0 height 0
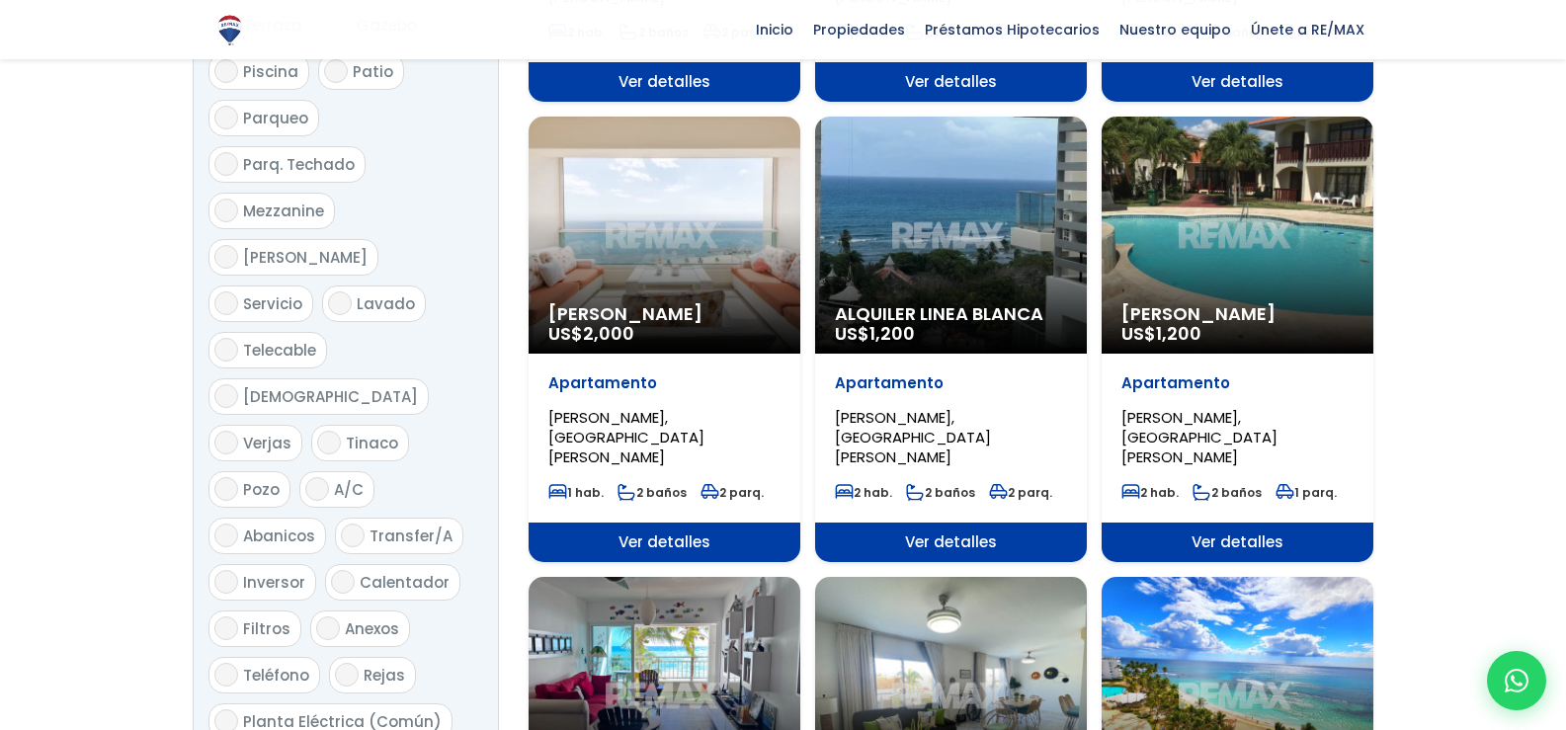
scroll to position [1564, 0]
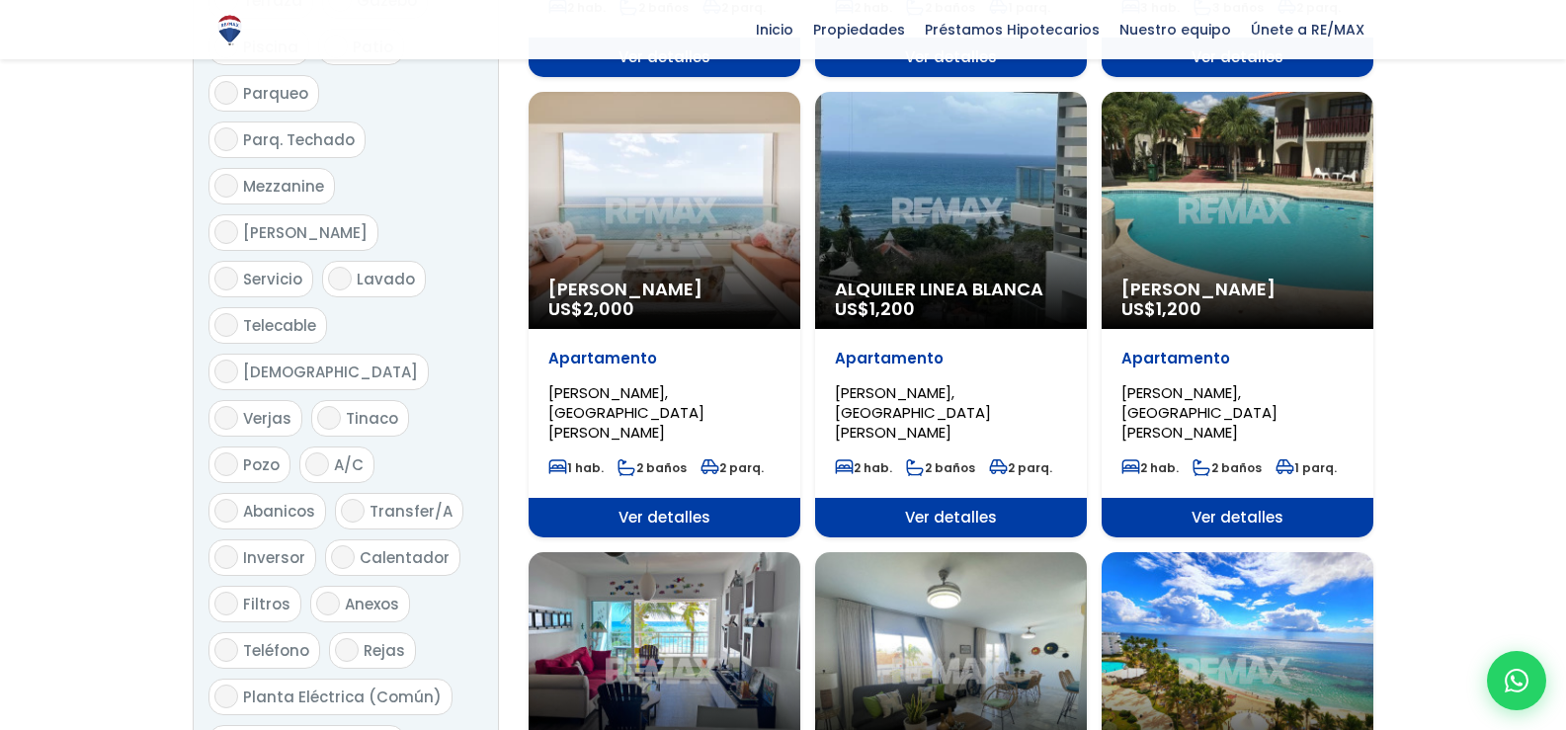
click at [362, 269] on span "Lavado" at bounding box center [386, 279] width 58 height 21
click at [352, 267] on input "Lavado" at bounding box center [340, 279] width 24 height 24
checkbox input "true"
click at [278, 547] on span "Inversor" at bounding box center [274, 557] width 62 height 21
click at [238, 545] on input "Inversor" at bounding box center [226, 557] width 24 height 24
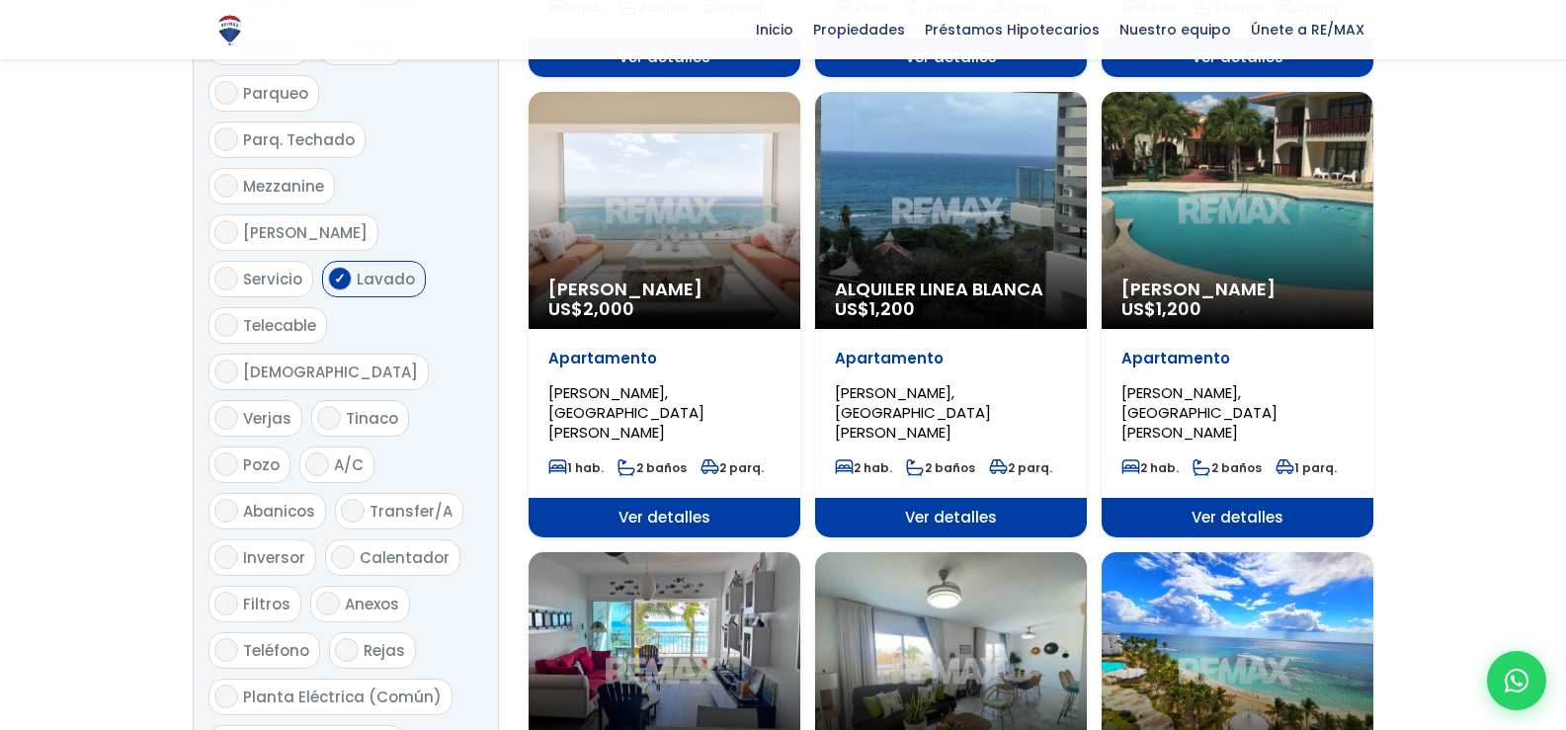
checkbox input "true"
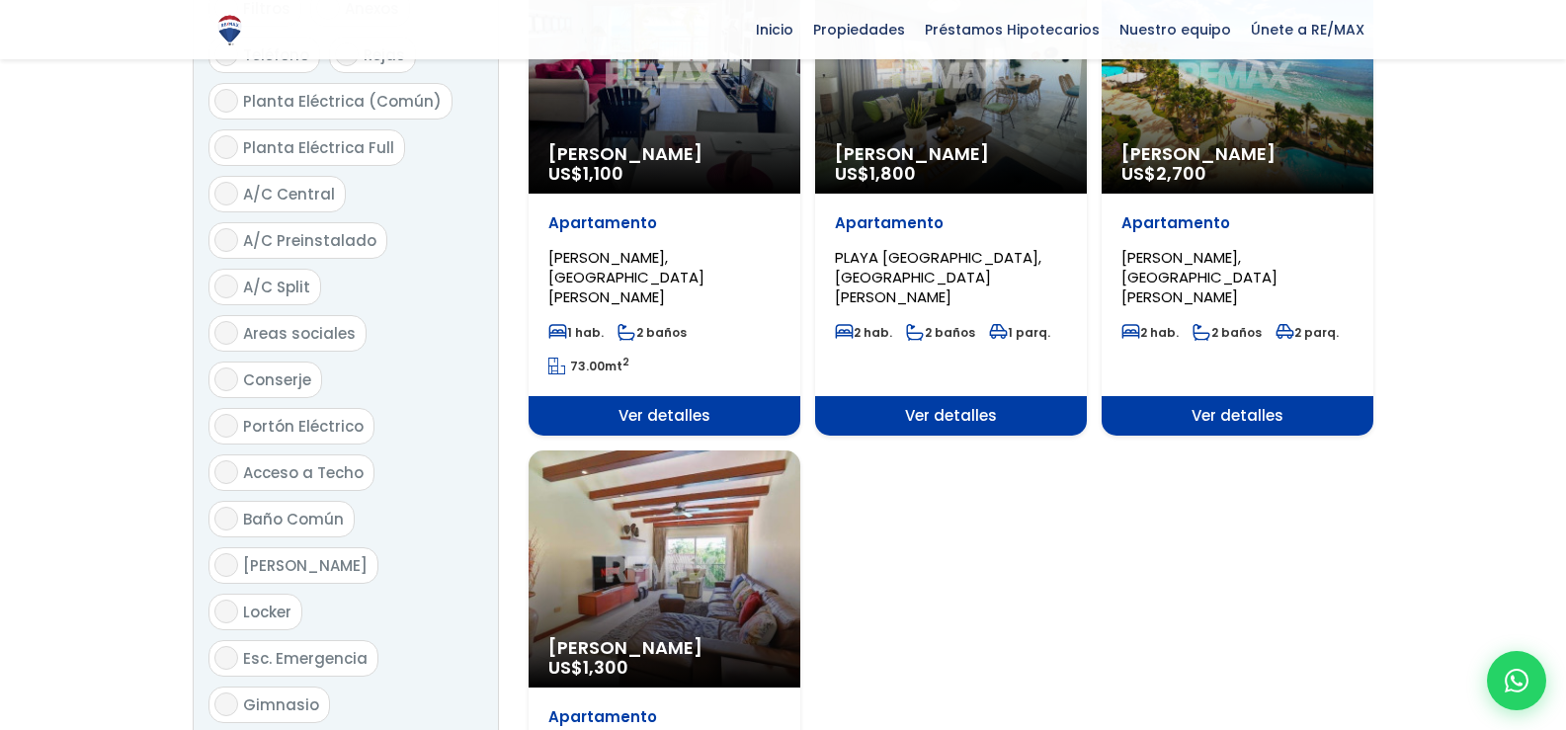
scroll to position [2195, 0]
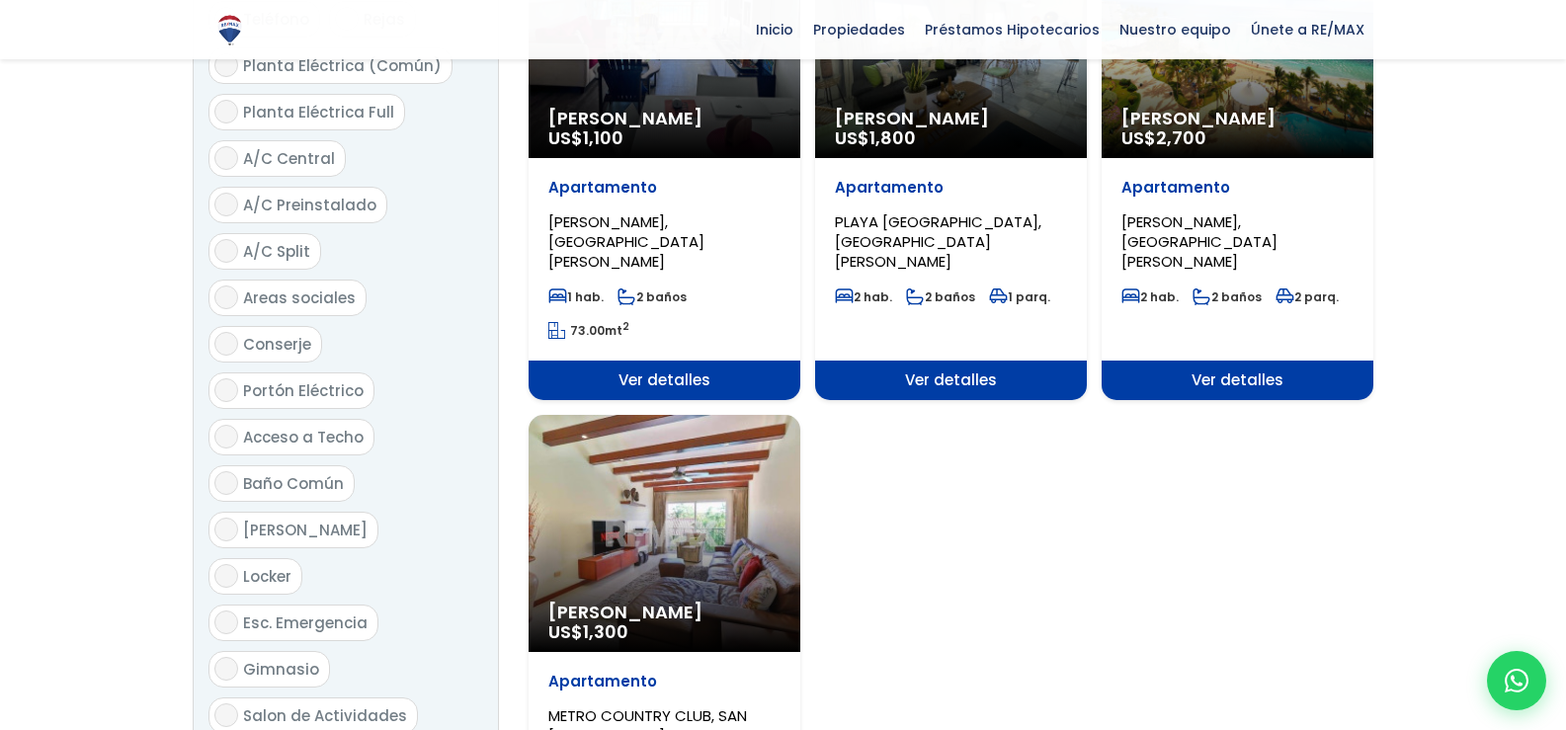
click at [269, 659] on span "Gimnasio" at bounding box center [281, 669] width 76 height 21
click at [238, 657] on input "Gimnasio" at bounding box center [226, 669] width 24 height 24
checkbox input "true"
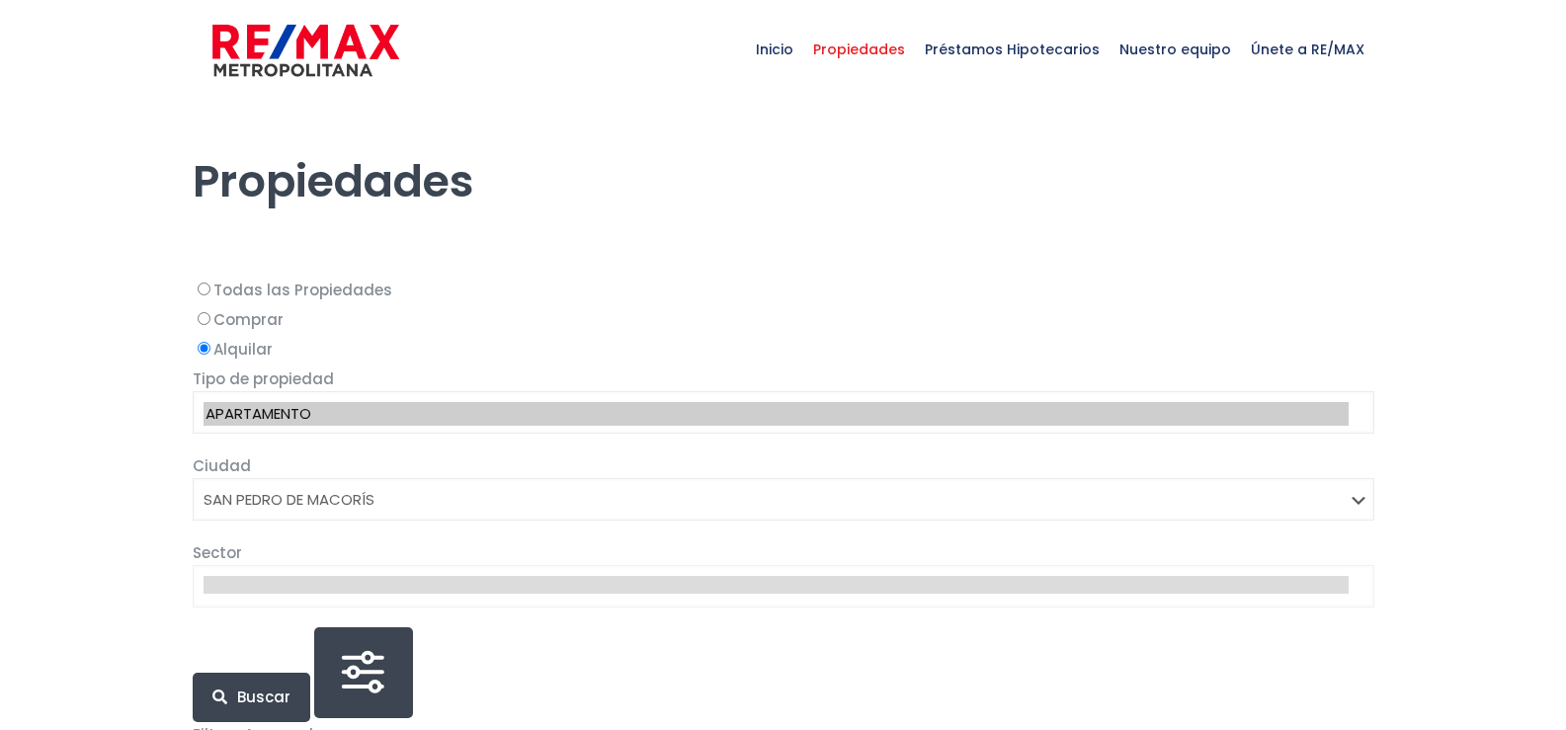
select select "110"
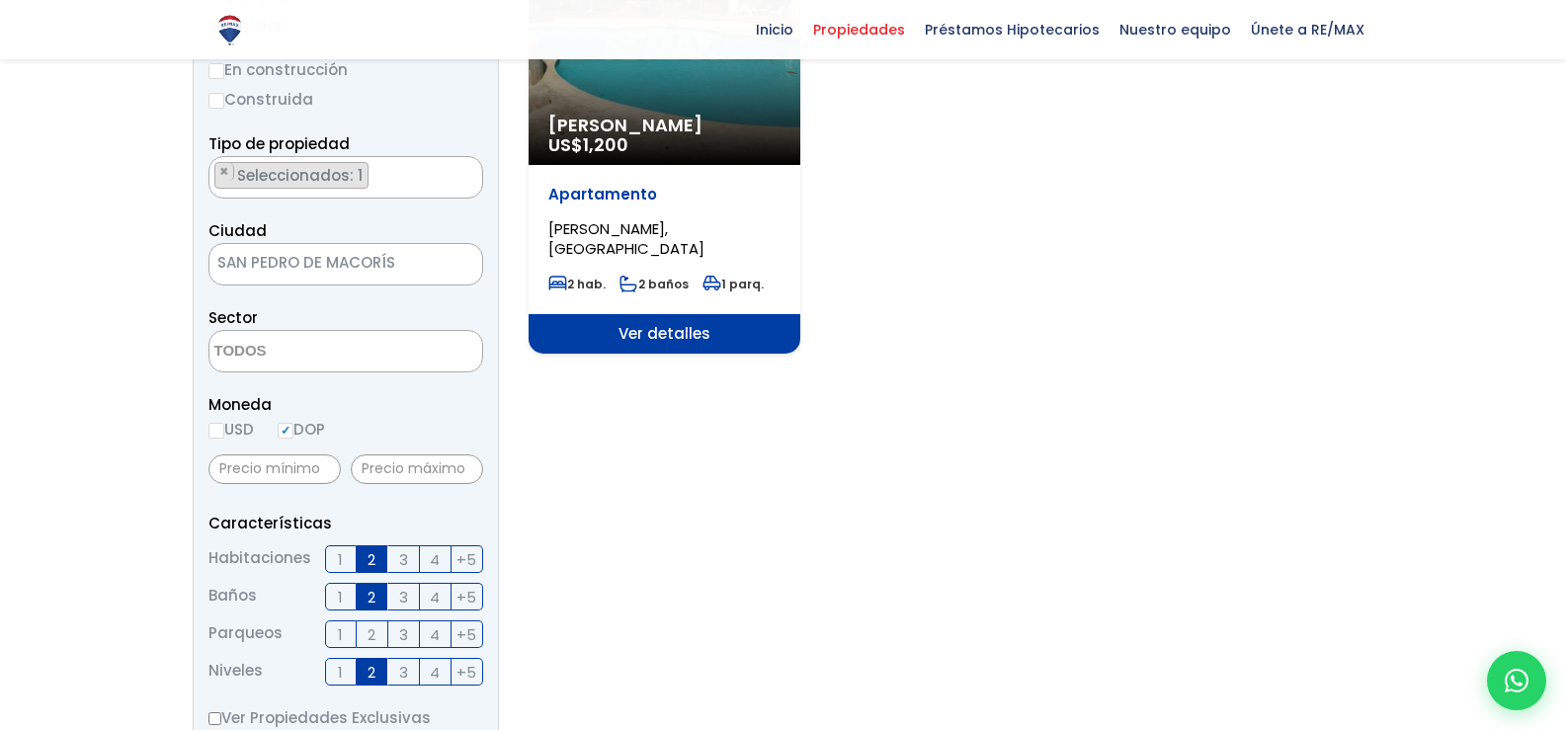
scroll to position [394, 0]
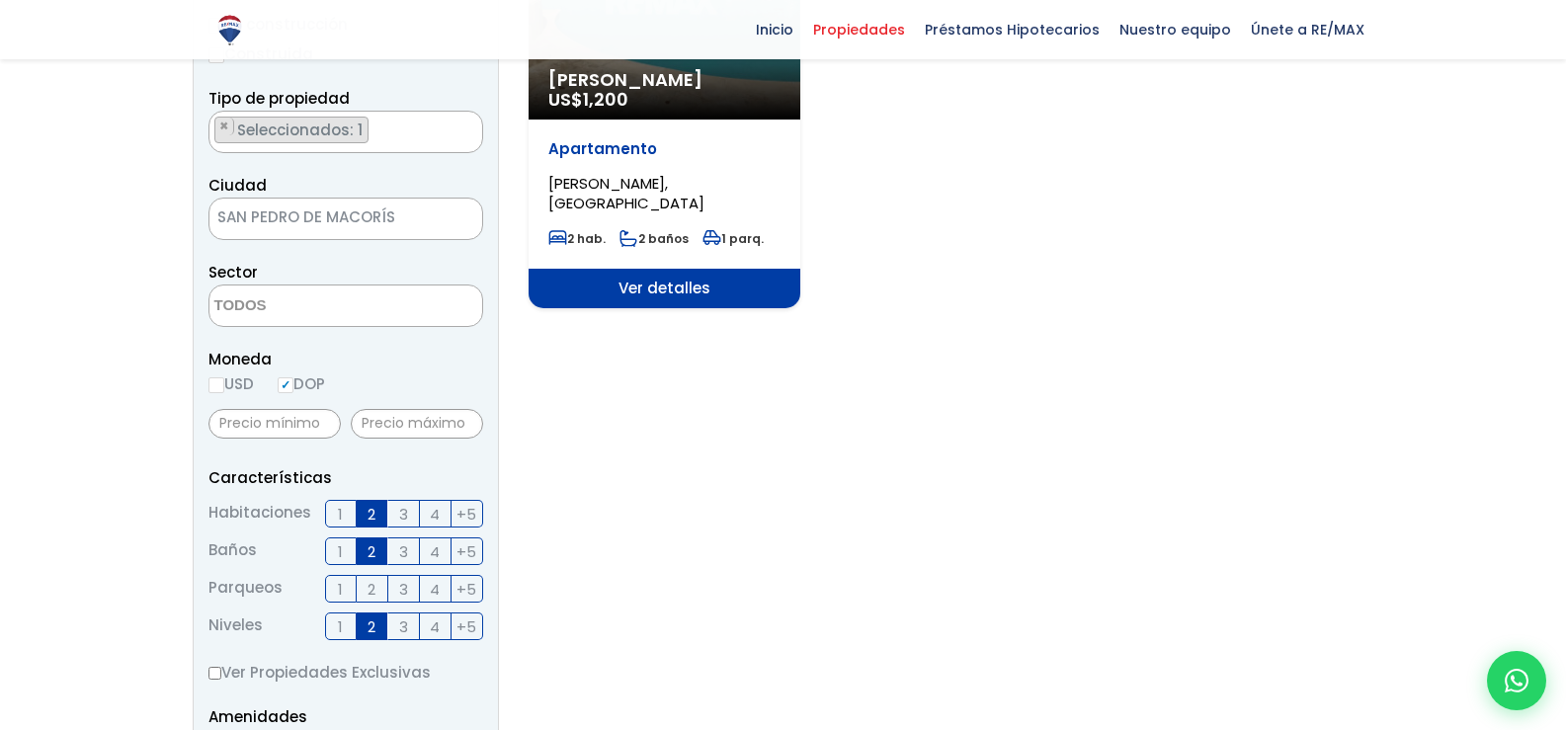
drag, startPoint x: 1569, startPoint y: 176, endPoint x: 1578, endPoint y: 308, distance: 132.7
click at [220, 125] on span "×" at bounding box center [224, 127] width 10 height 18
select select
click at [447, 49] on div "Inicio Propiedades Préstamos Hipotecarios Calculadora de préstamos Nuestro equi…" at bounding box center [783, 29] width 1181 height 59
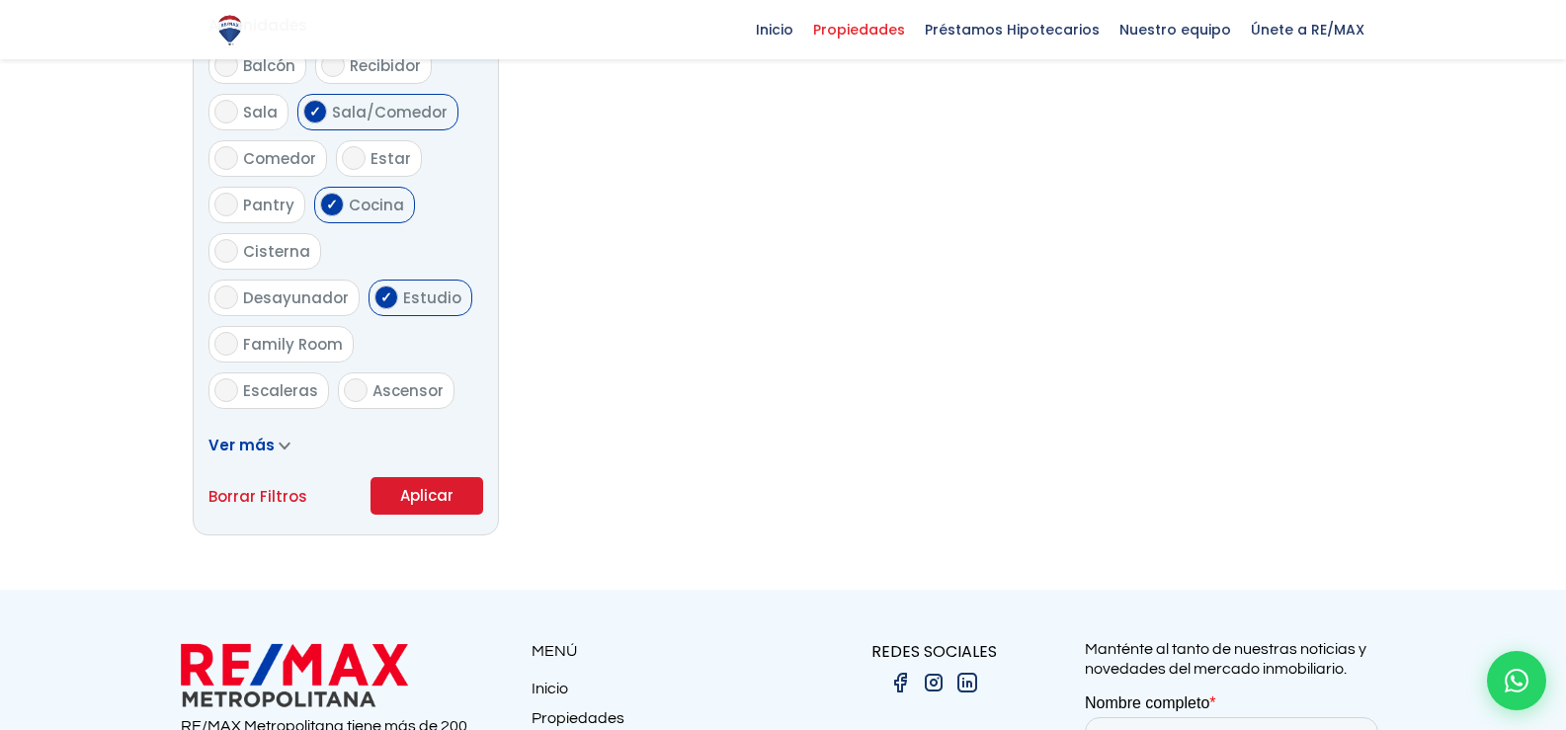
scroll to position [1146, 0]
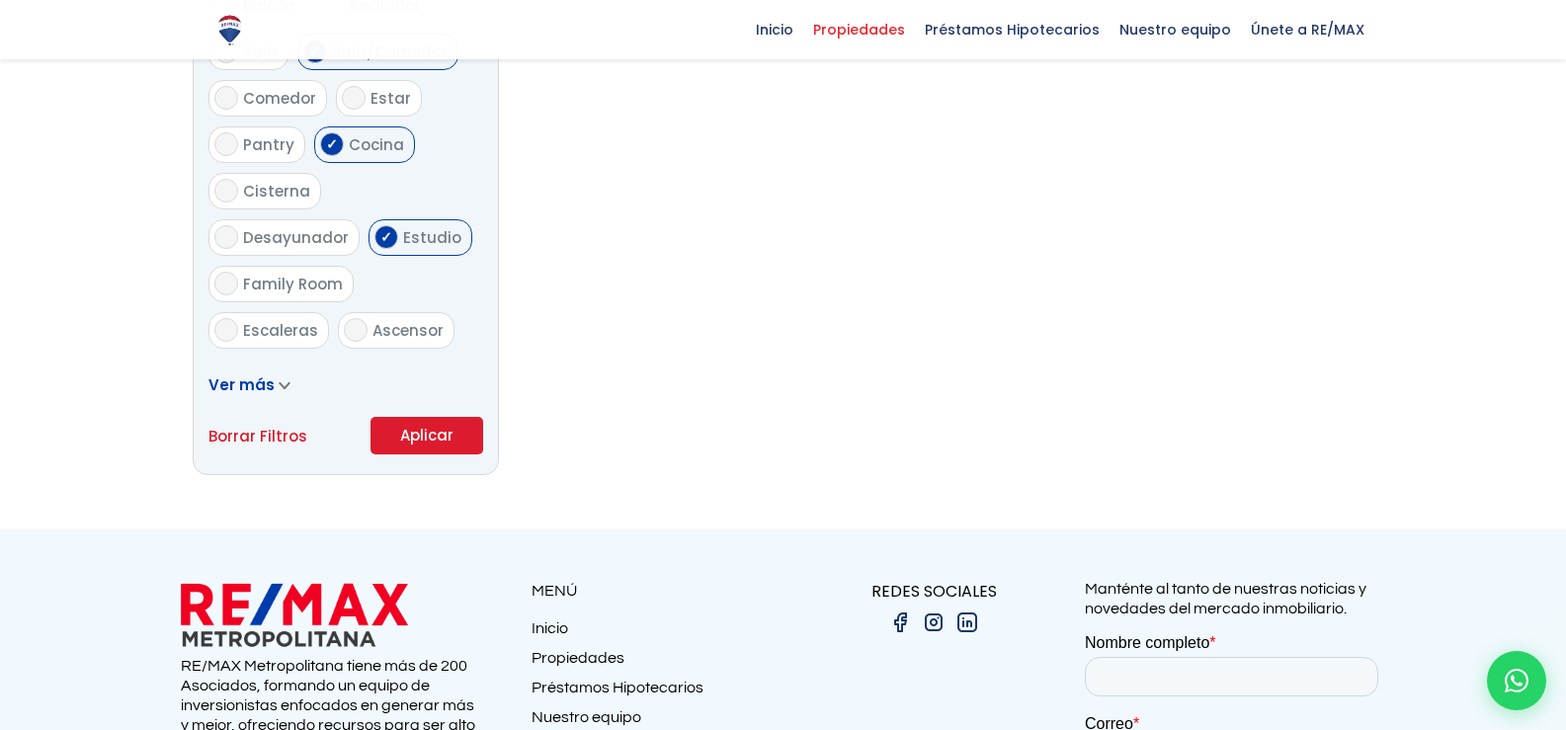
click at [279, 434] on link "Borrar Filtros" at bounding box center [257, 436] width 99 height 25
radio input "false"
select select
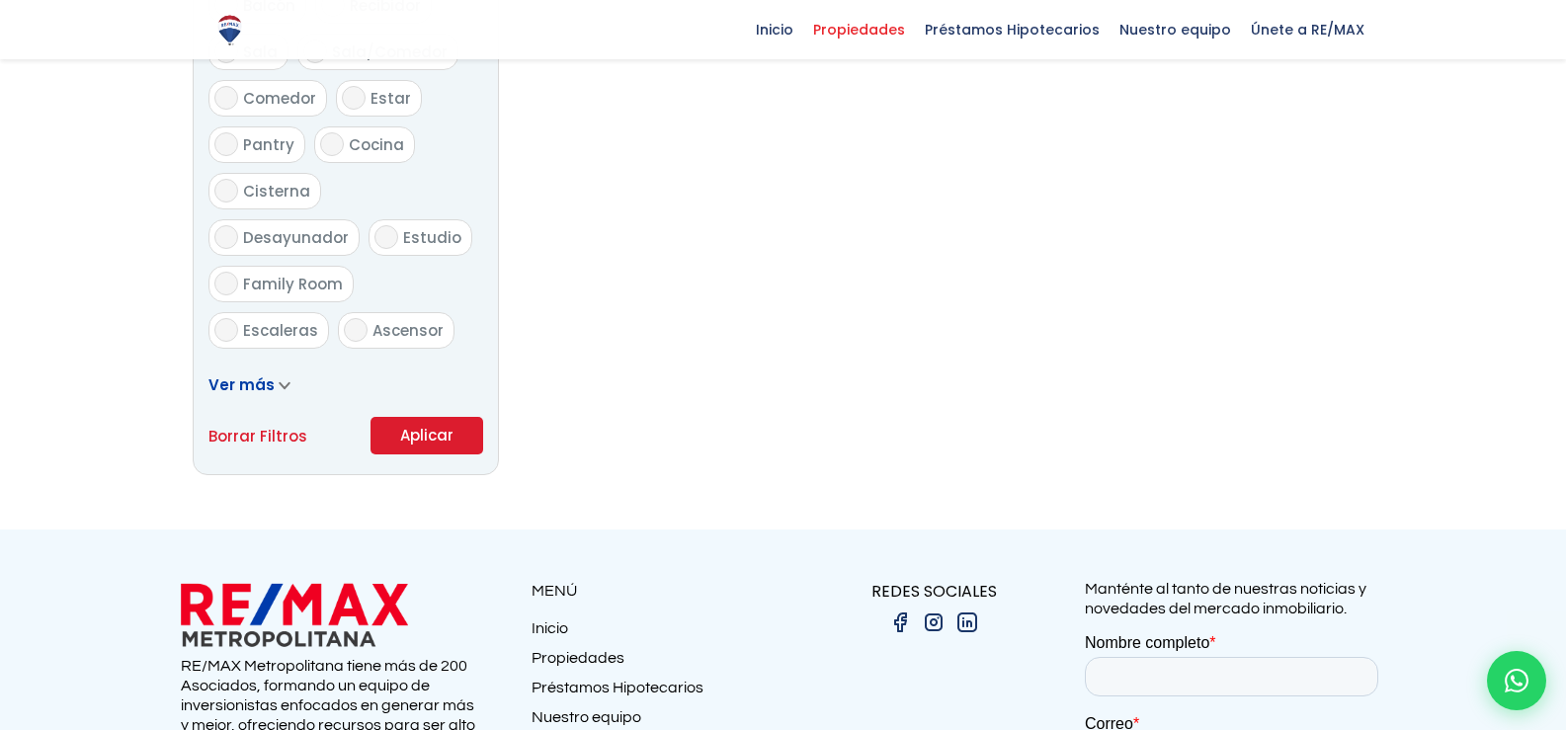
radio input "true"
checkbox input "false"
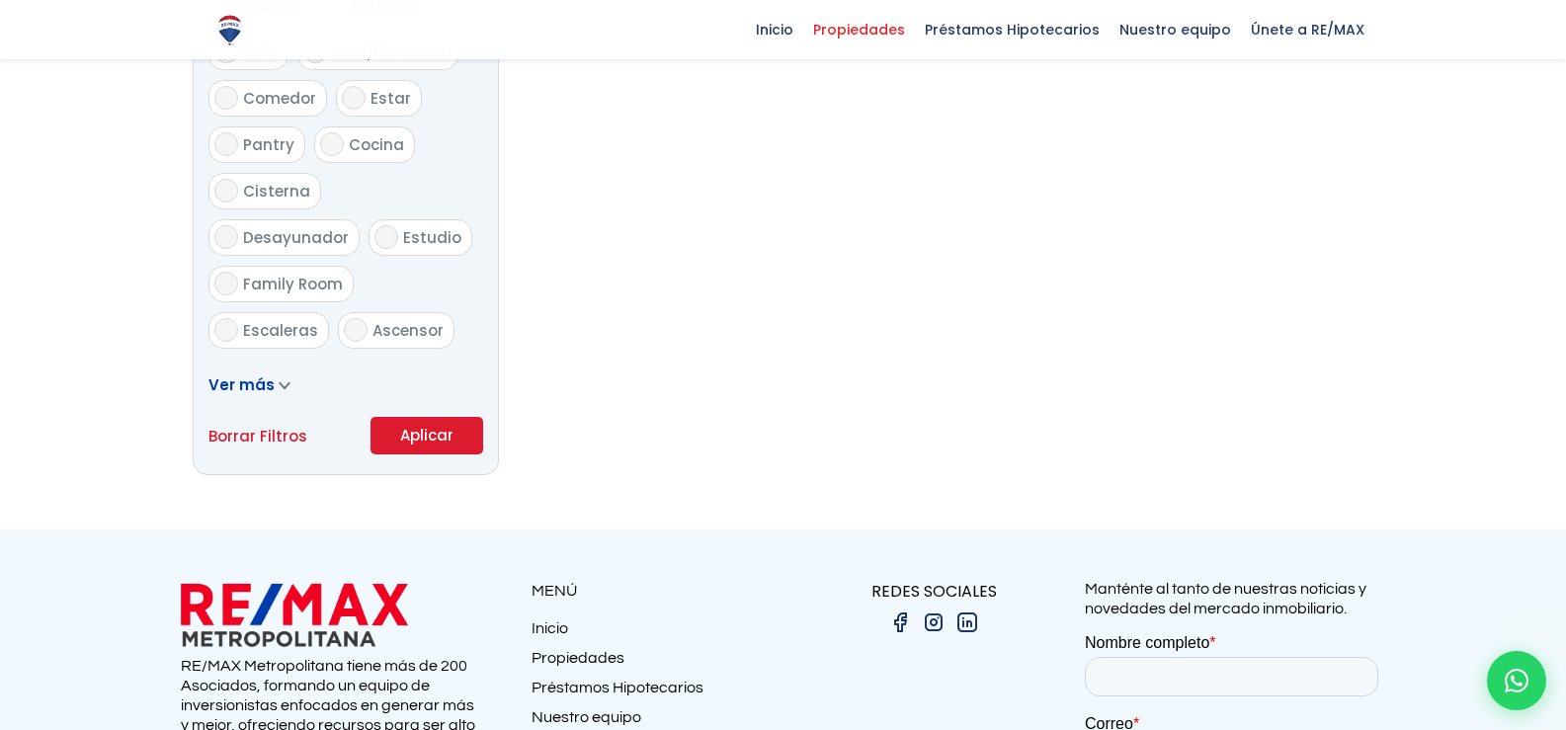
checkbox input "false"
click at [275, 431] on link "Borrar Filtros" at bounding box center [257, 436] width 99 height 25
select select
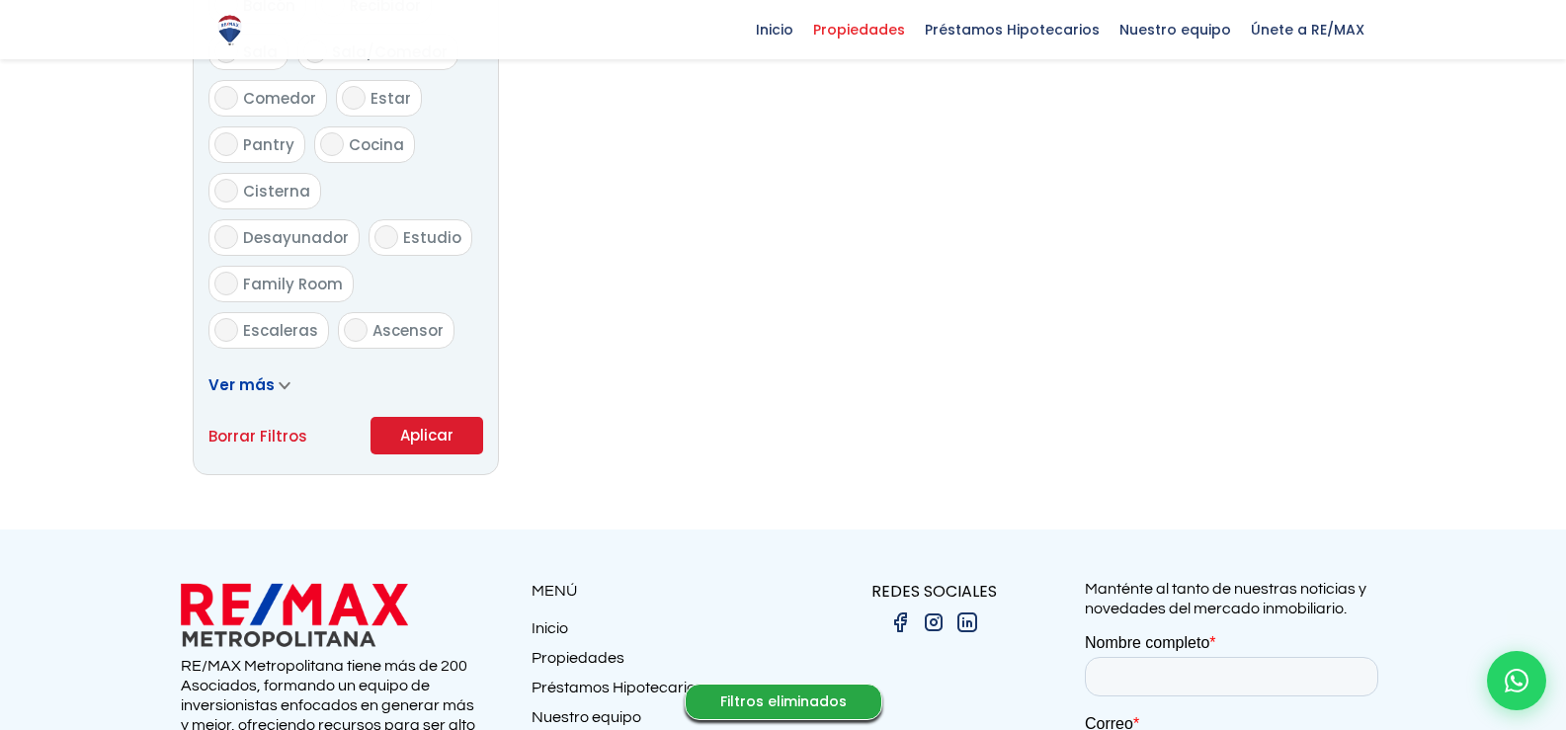
click at [400, 430] on button "Aplicar" at bounding box center [426, 436] width 113 height 38
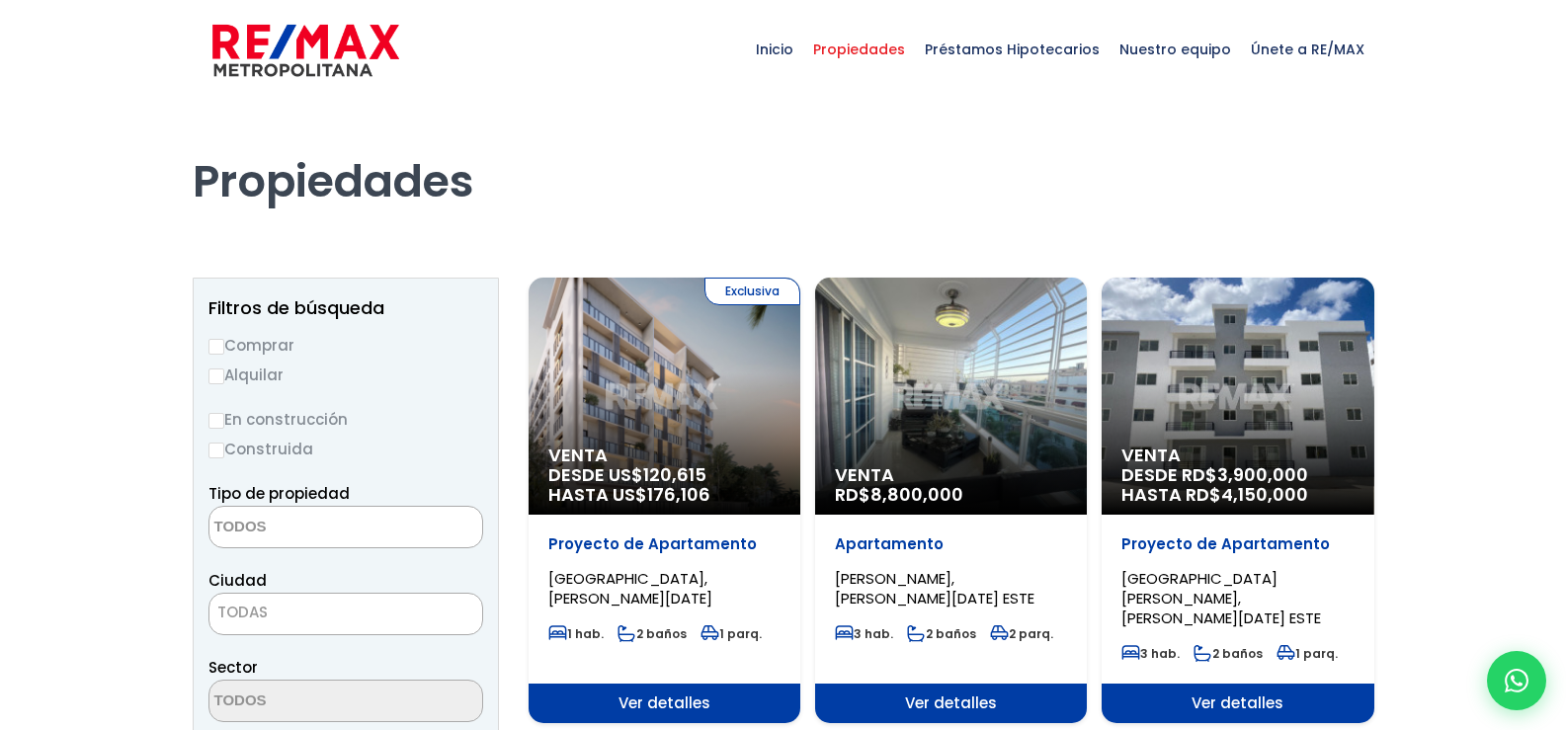
select select
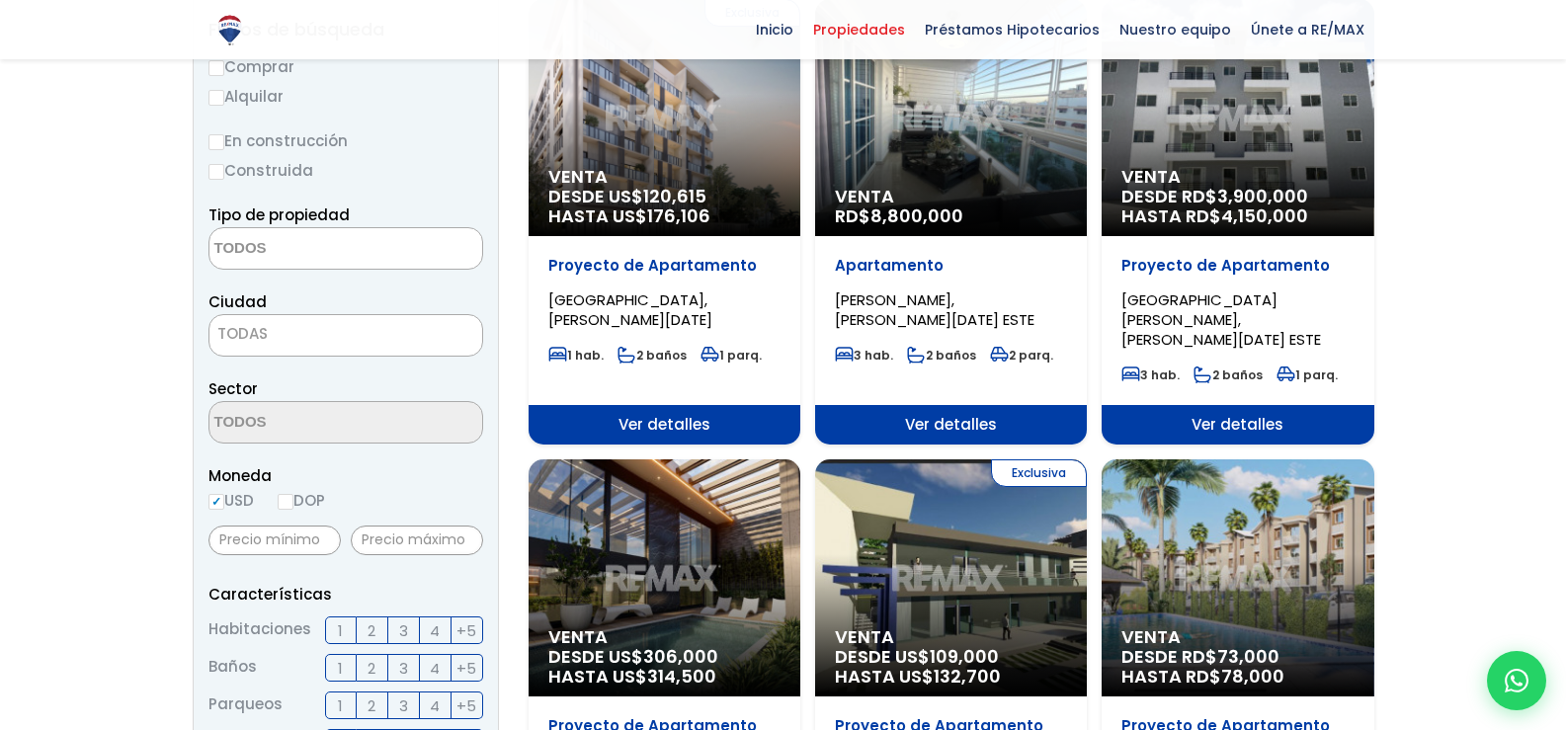
scroll to position [237, 0]
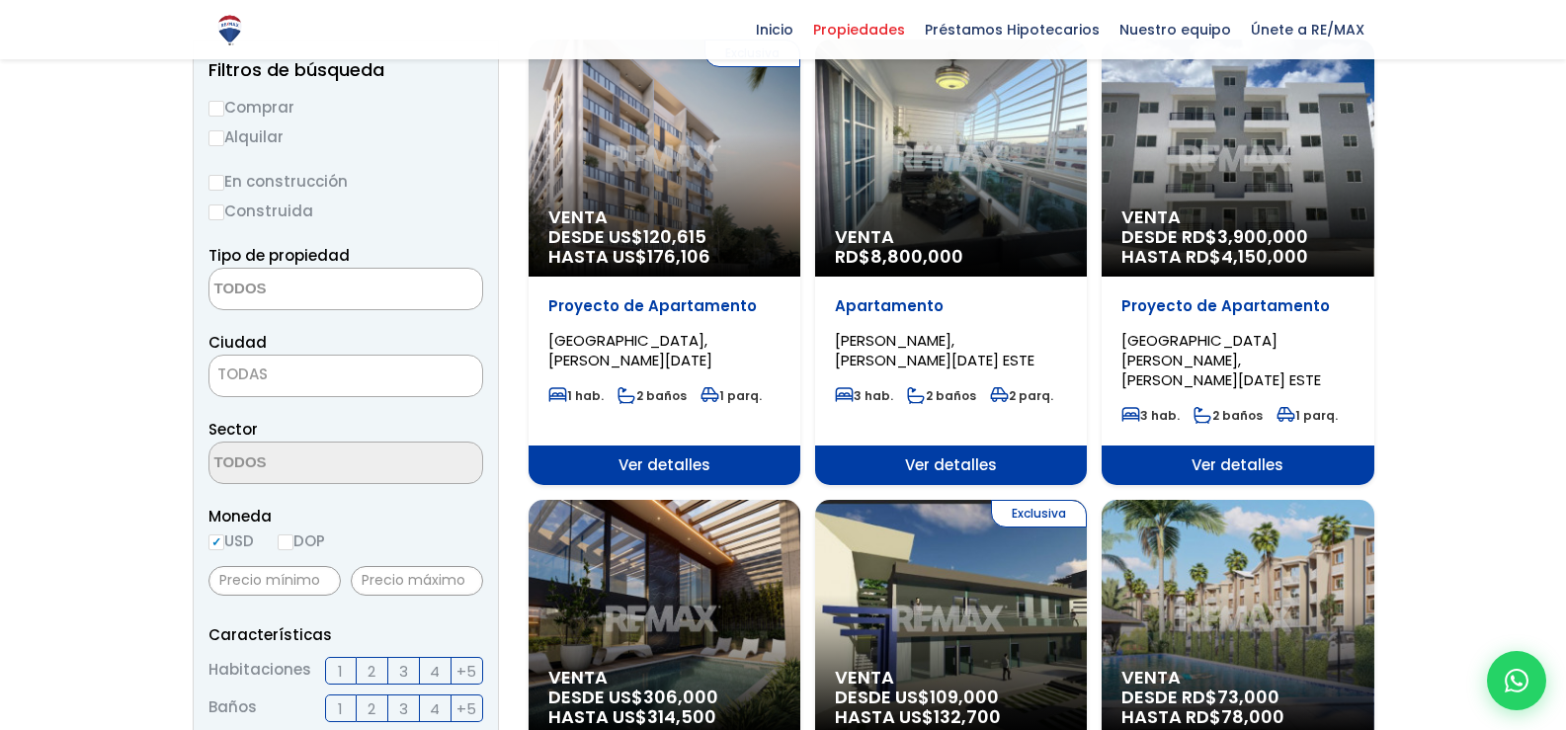
click at [293, 541] on input "DOP" at bounding box center [286, 542] width 16 height 16
radio input "true"
click at [407, 283] on span at bounding box center [345, 289] width 275 height 42
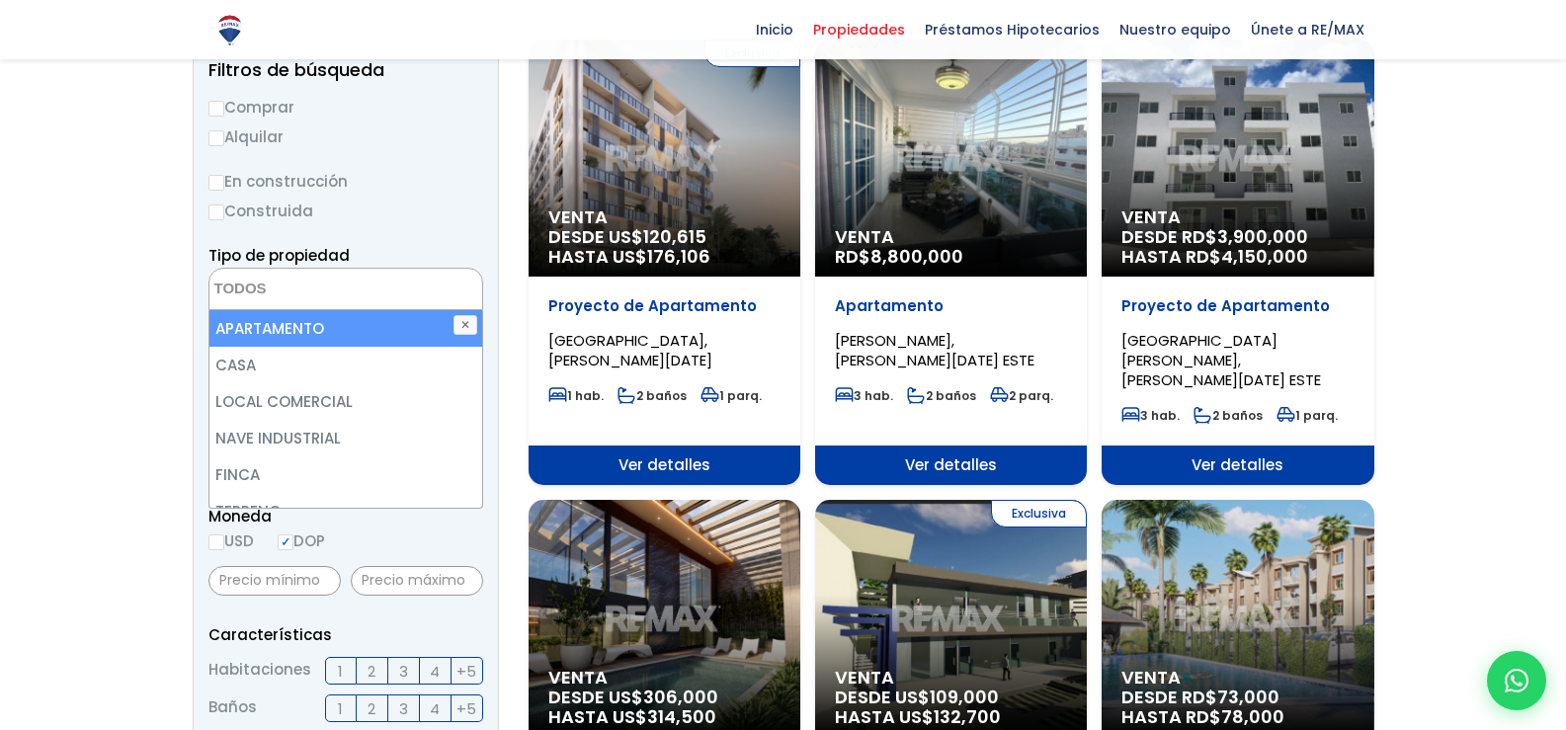
click at [401, 336] on li "APARTAMENTO" at bounding box center [345, 328] width 273 height 37
select select "apartment"
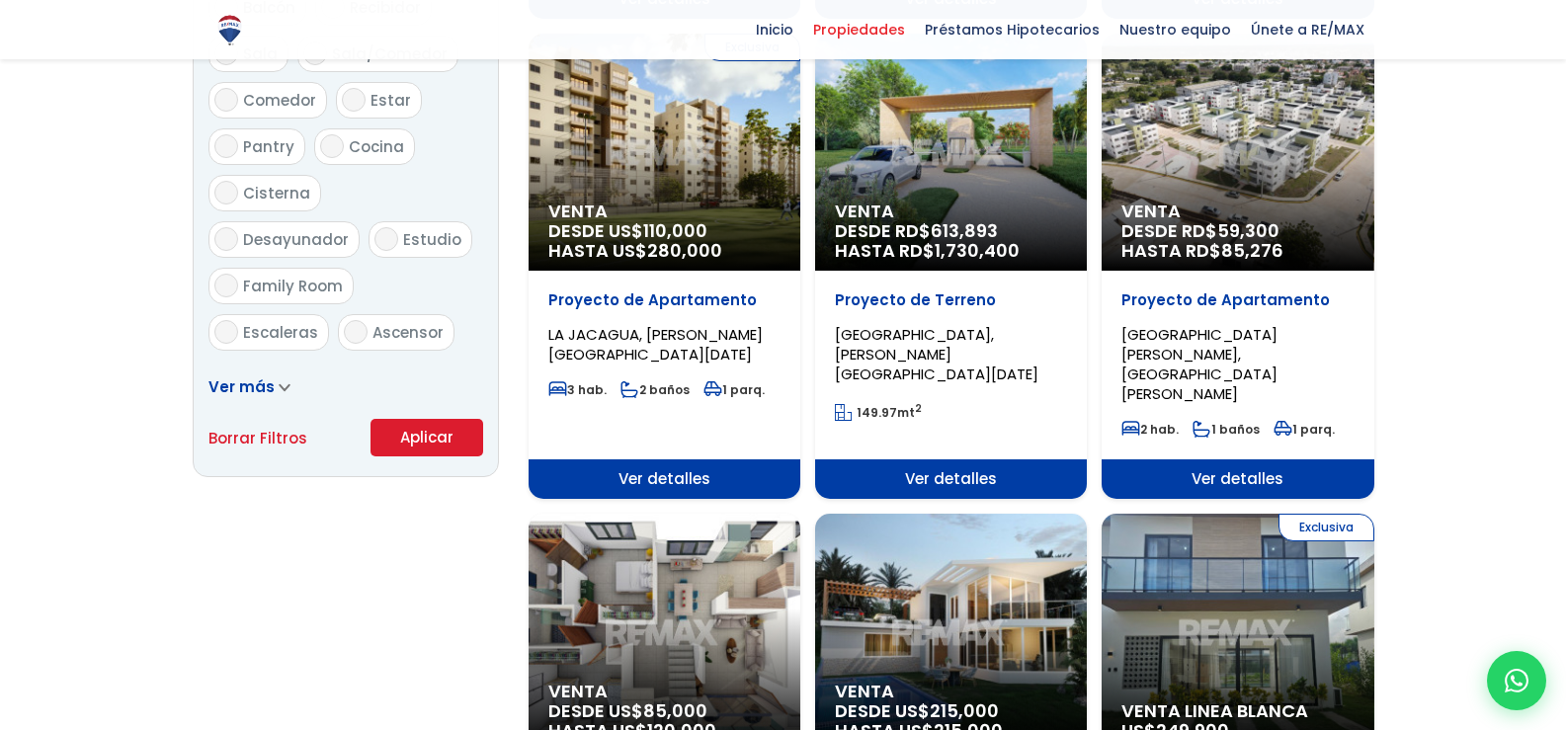
scroll to position [1058, 0]
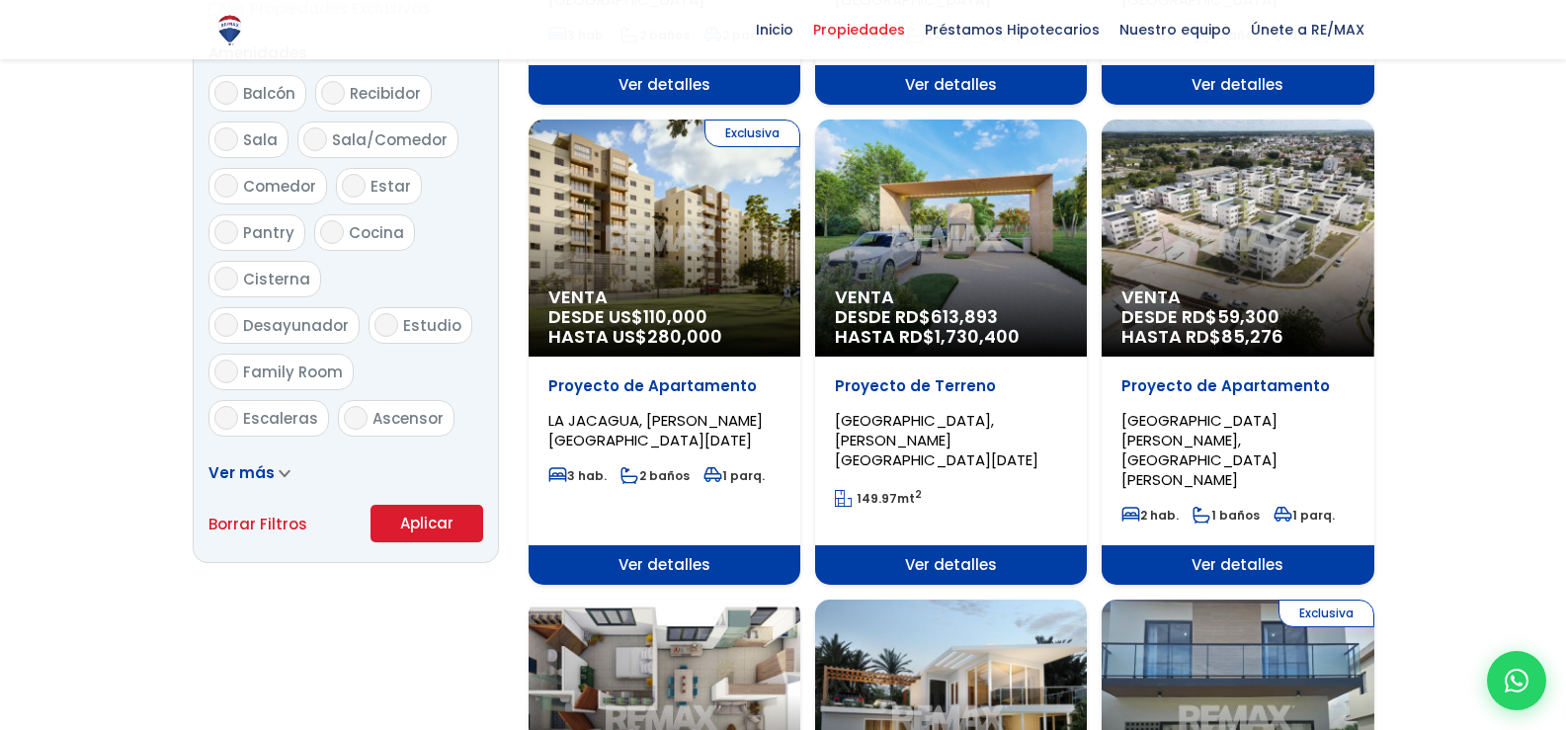
click at [448, 512] on button "Aplicar" at bounding box center [426, 524] width 113 height 38
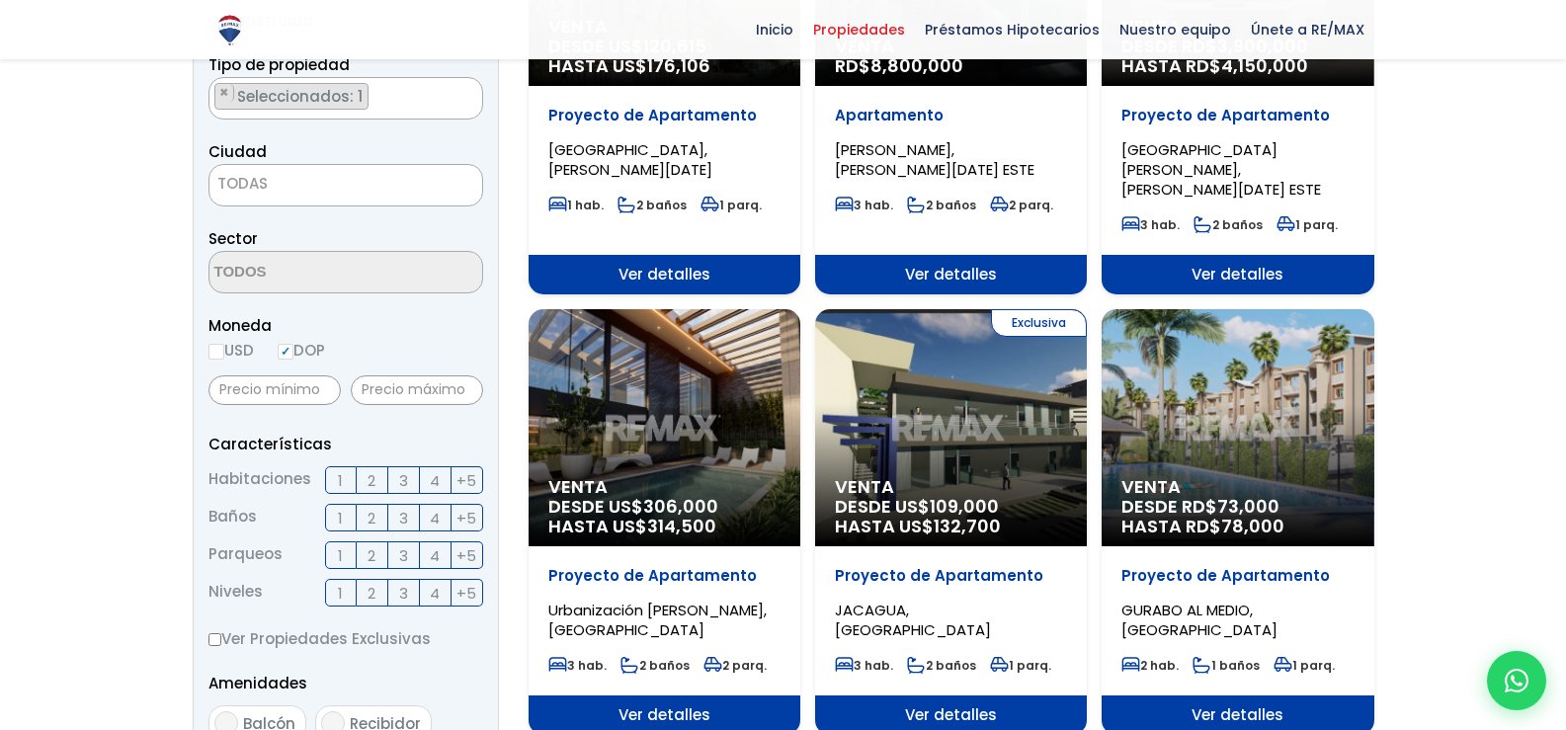
scroll to position [423, 0]
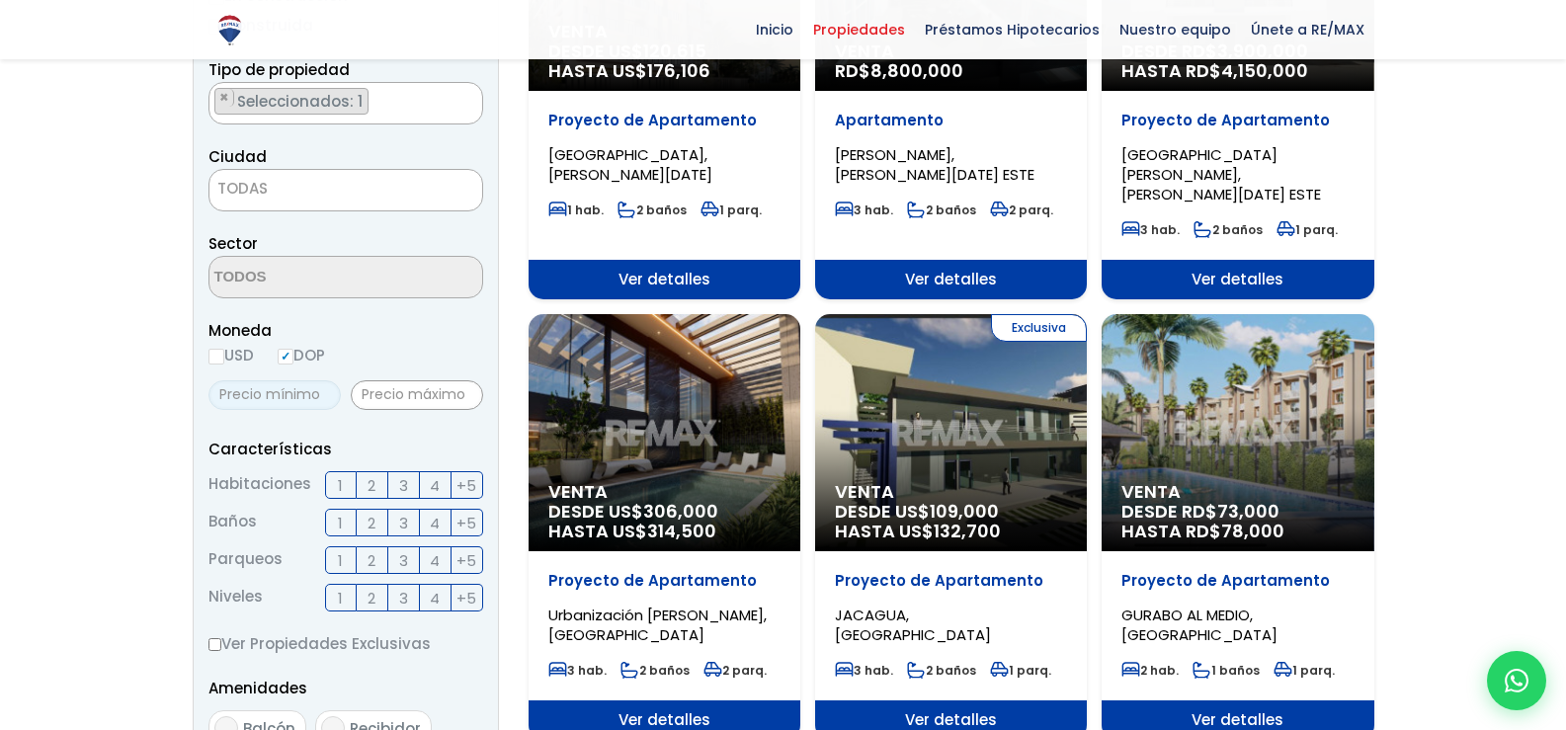
click at [249, 388] on input "text" at bounding box center [274, 395] width 132 height 30
click at [432, 388] on input "text" at bounding box center [417, 395] width 132 height 30
